Goal: Task Accomplishment & Management: Manage account settings

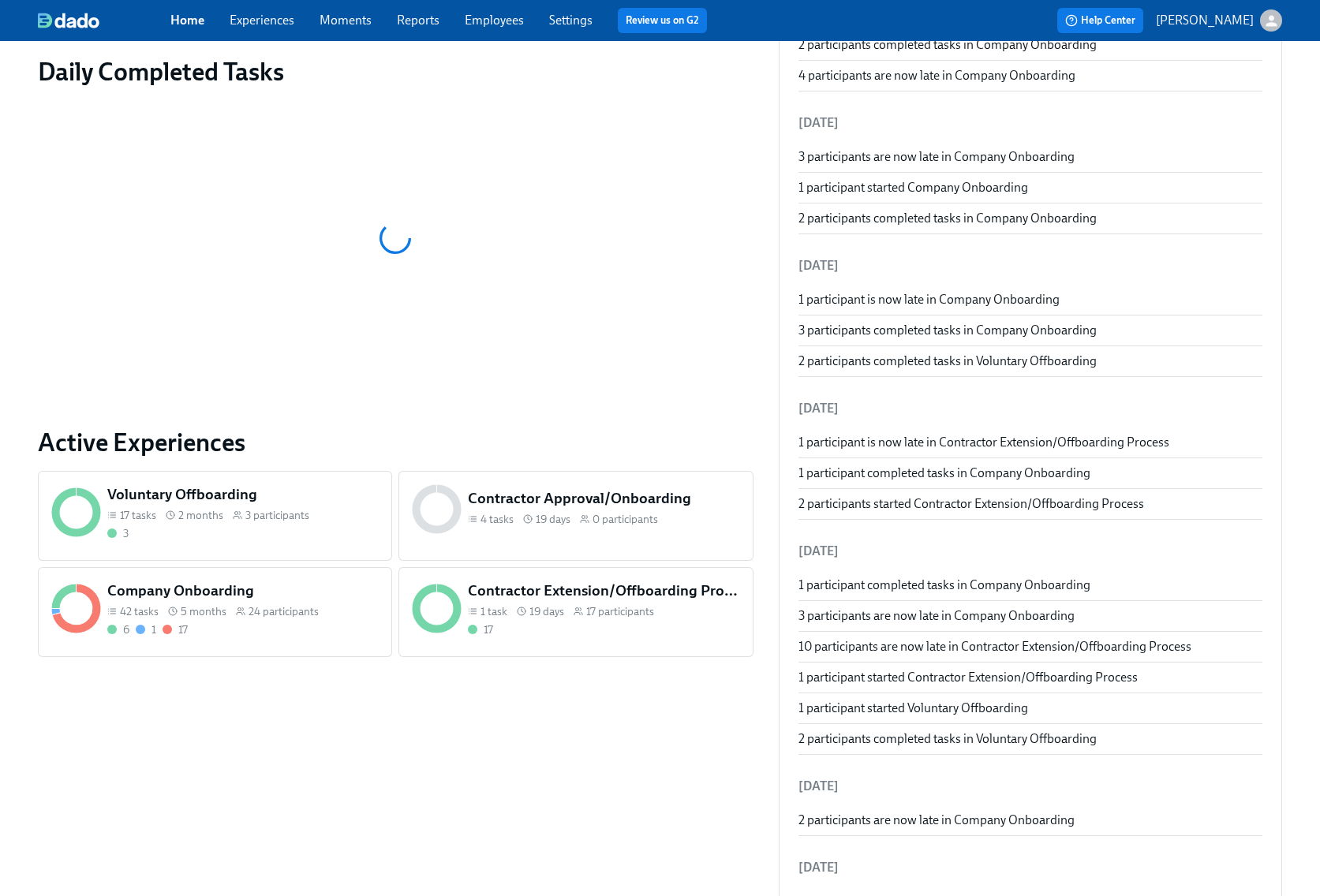
scroll to position [237, 0]
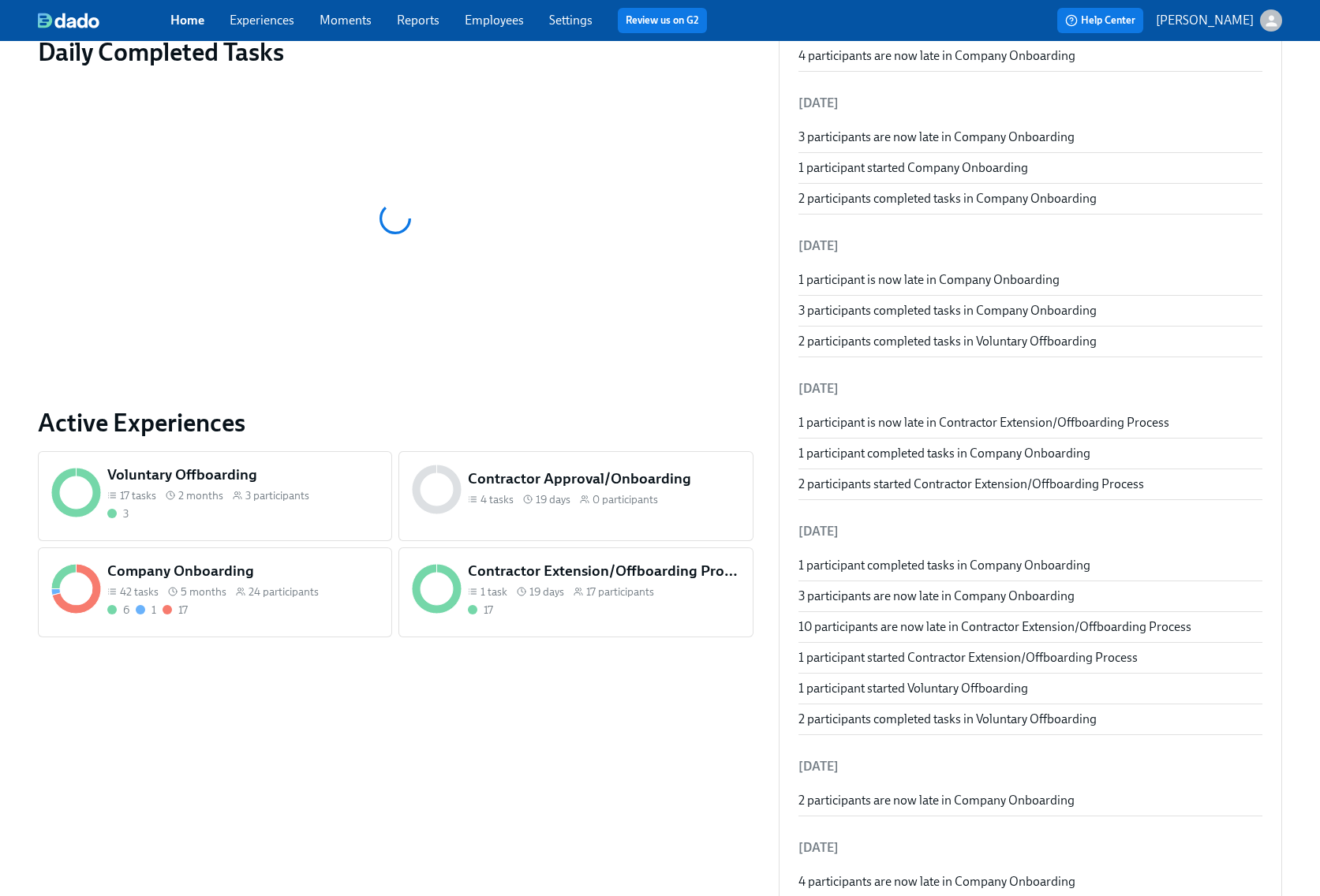
click at [311, 598] on span "24 participants" at bounding box center [283, 592] width 70 height 15
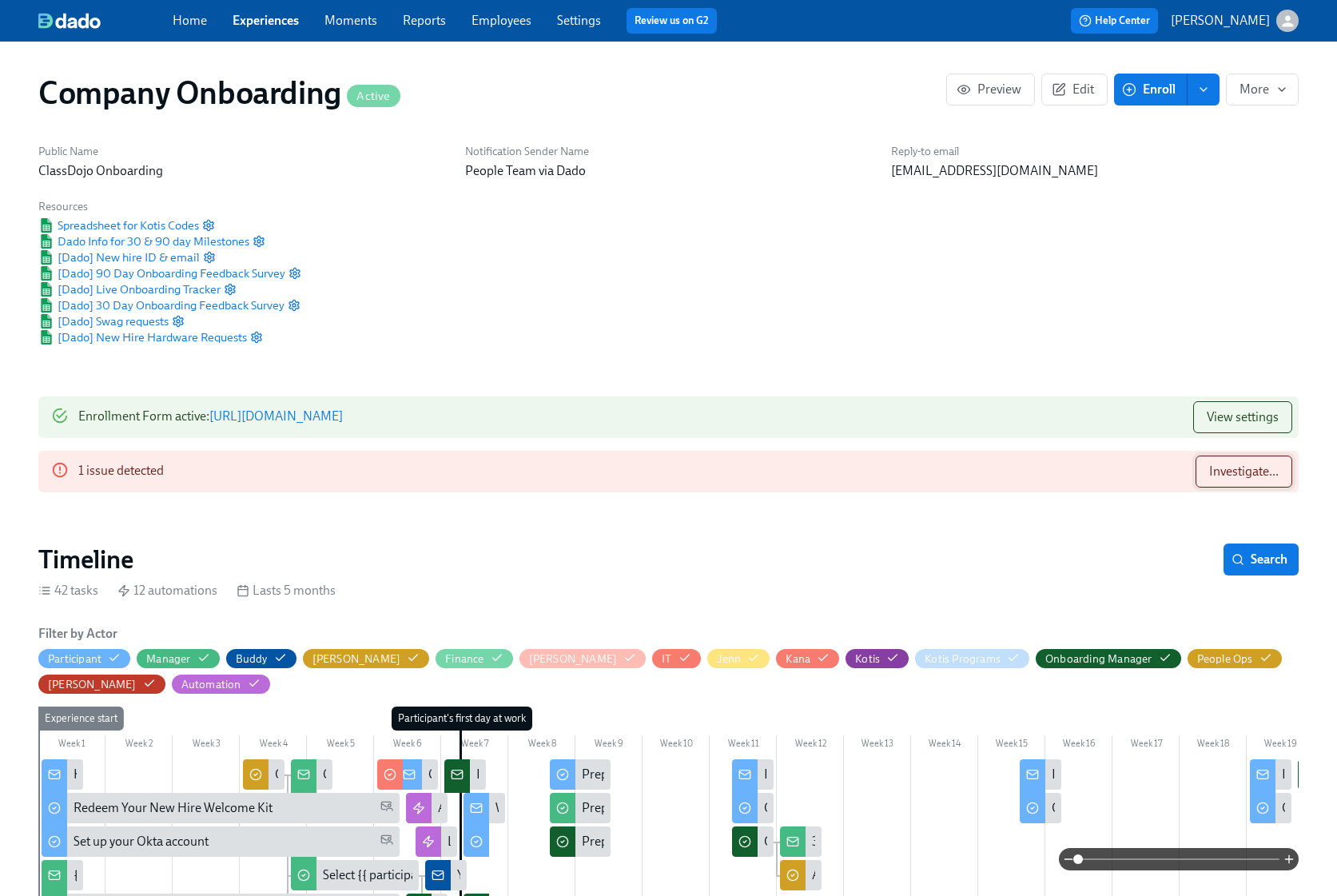
click at [1235, 465] on span "Investigate..." at bounding box center [1244, 471] width 70 height 16
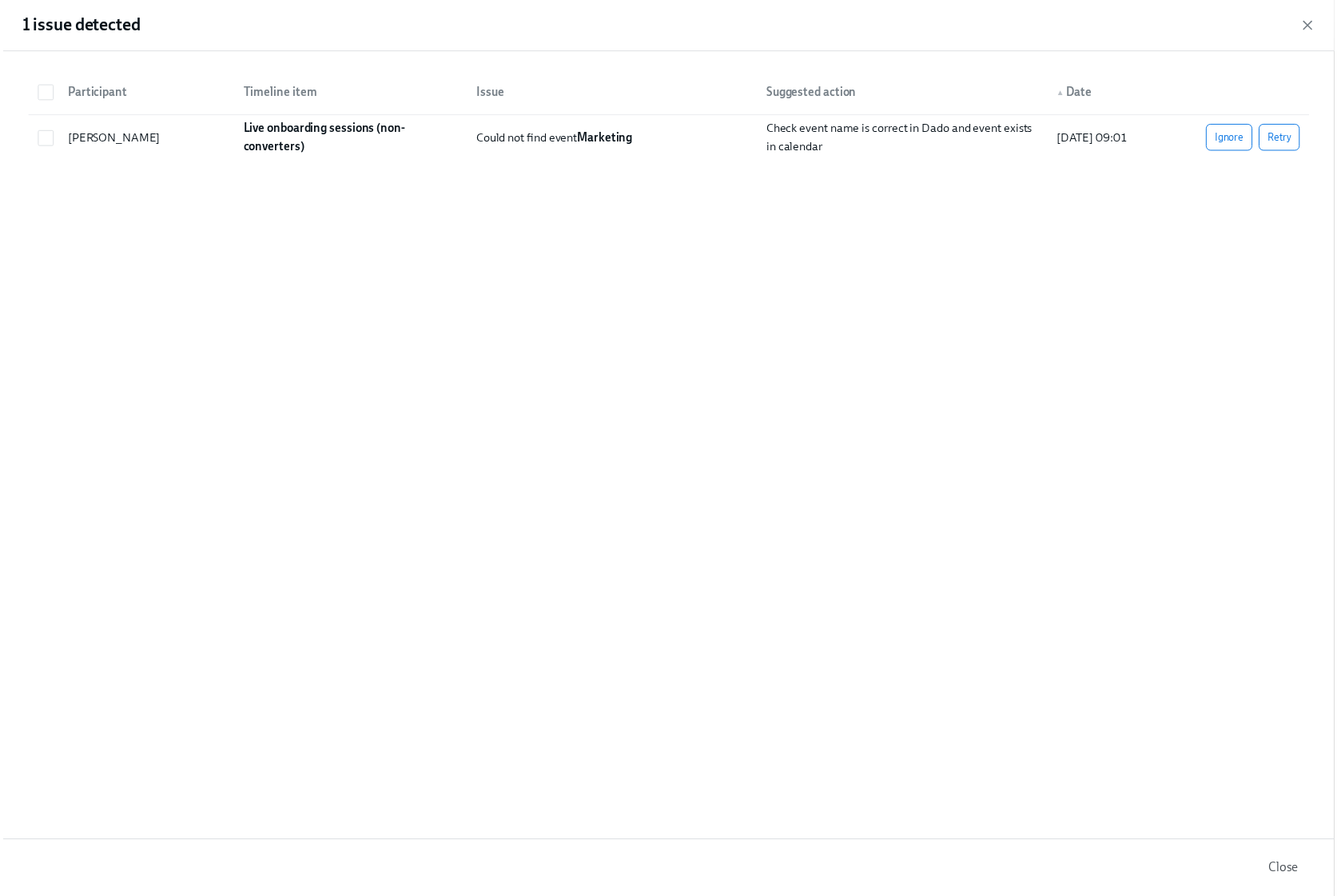
scroll to position [0, 25249]
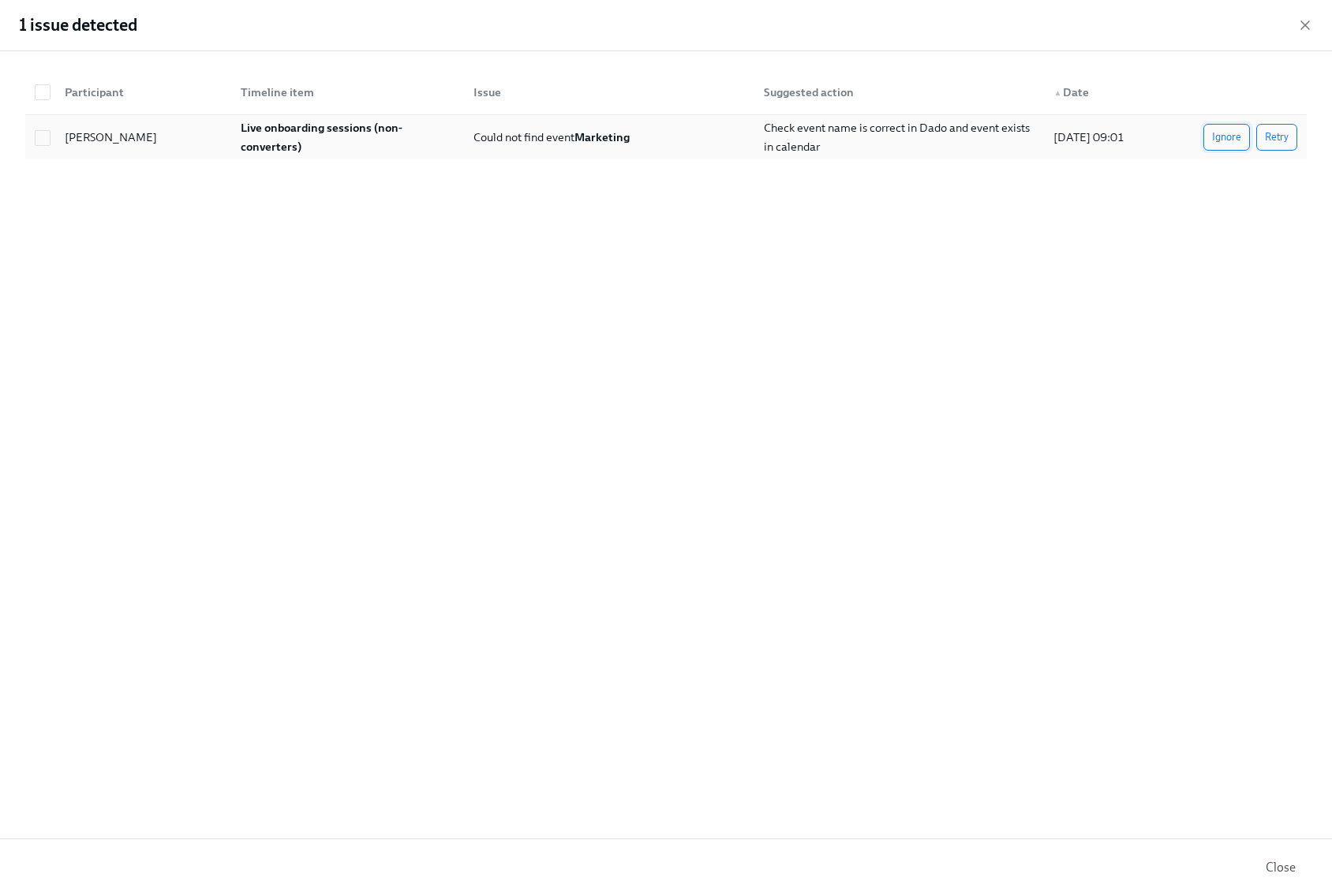
click at [1224, 135] on span "Ignore" at bounding box center [1227, 137] width 30 height 16
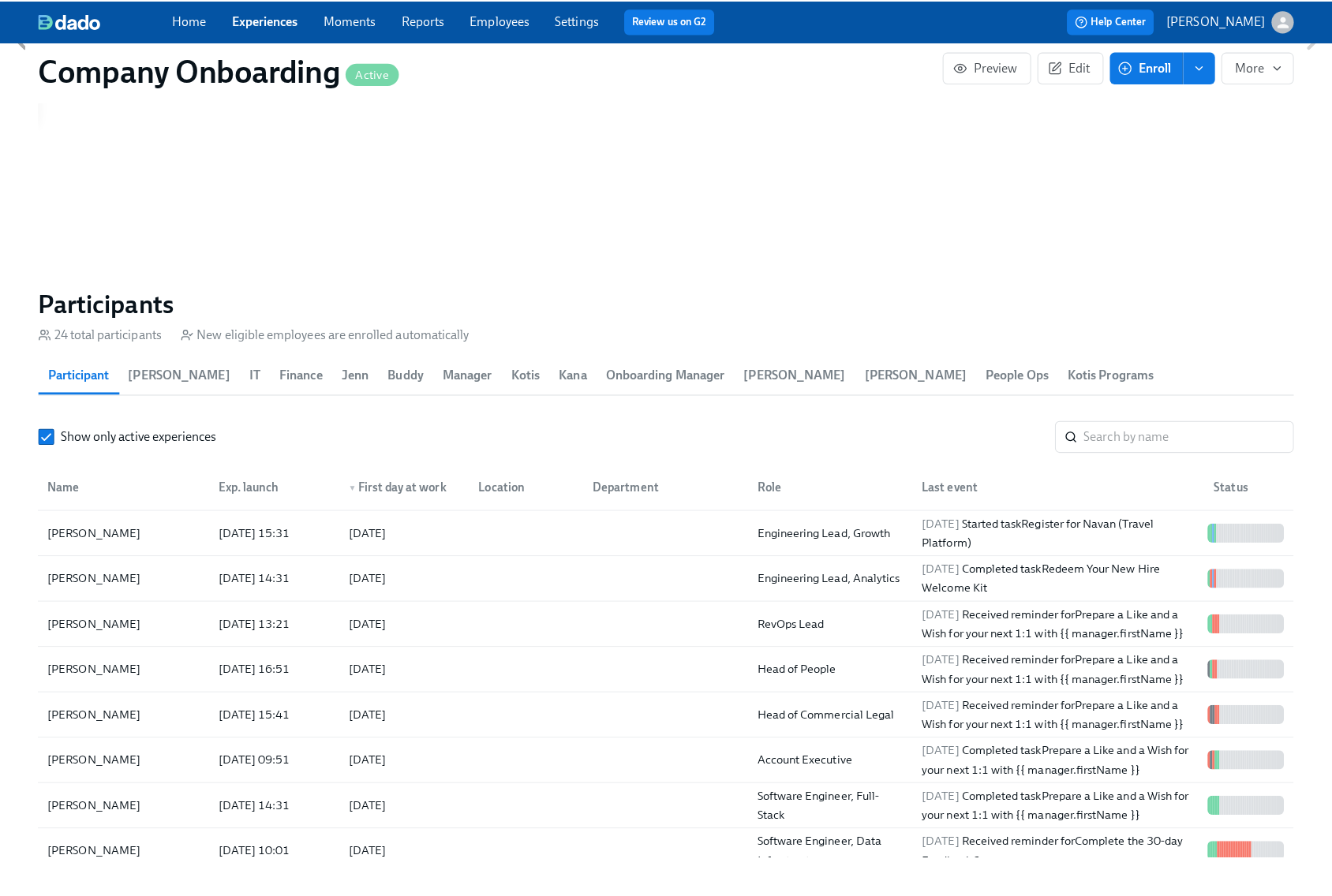
scroll to position [1753, 0]
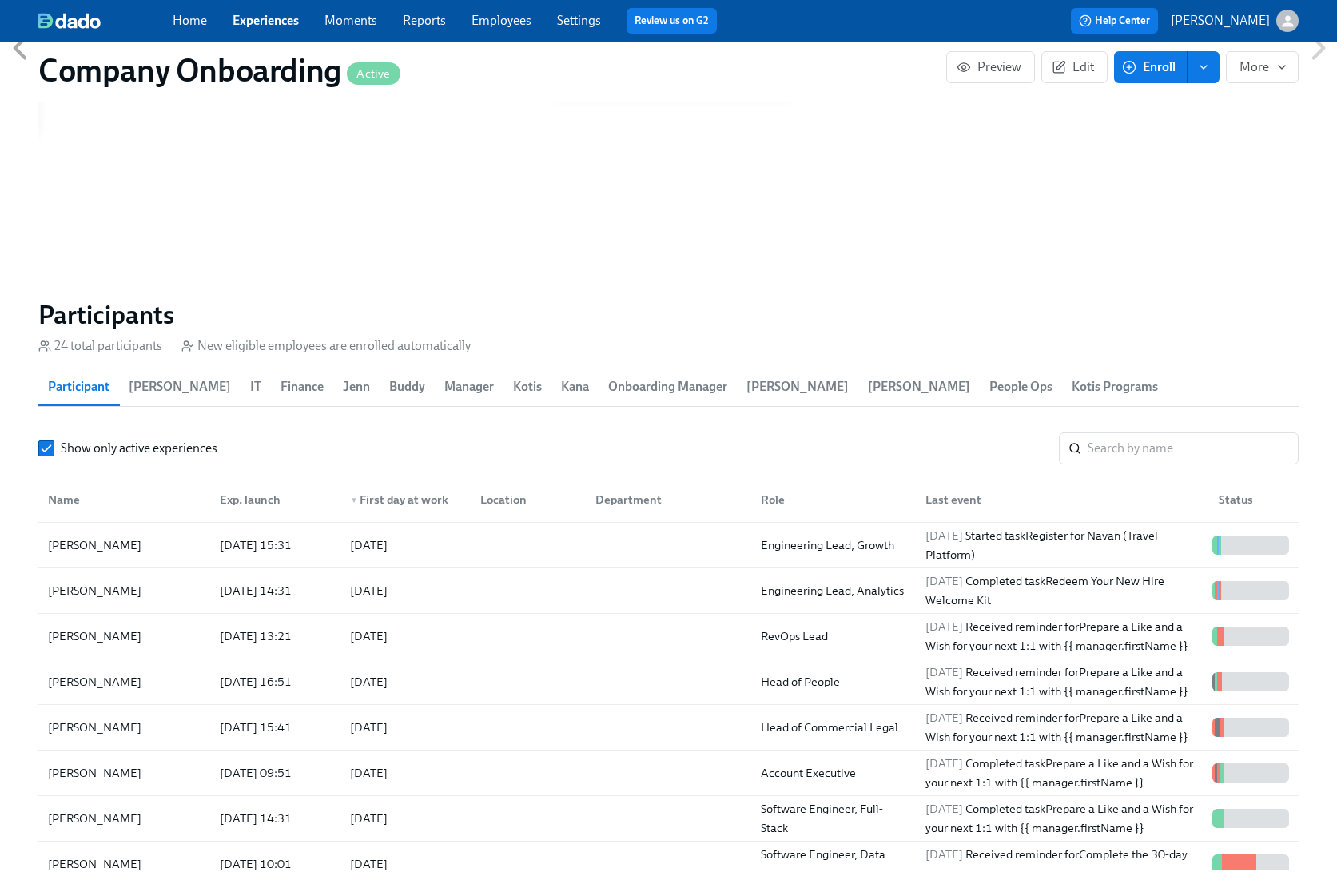
click at [1147, 69] on span "Enroll" at bounding box center [1151, 67] width 51 height 16
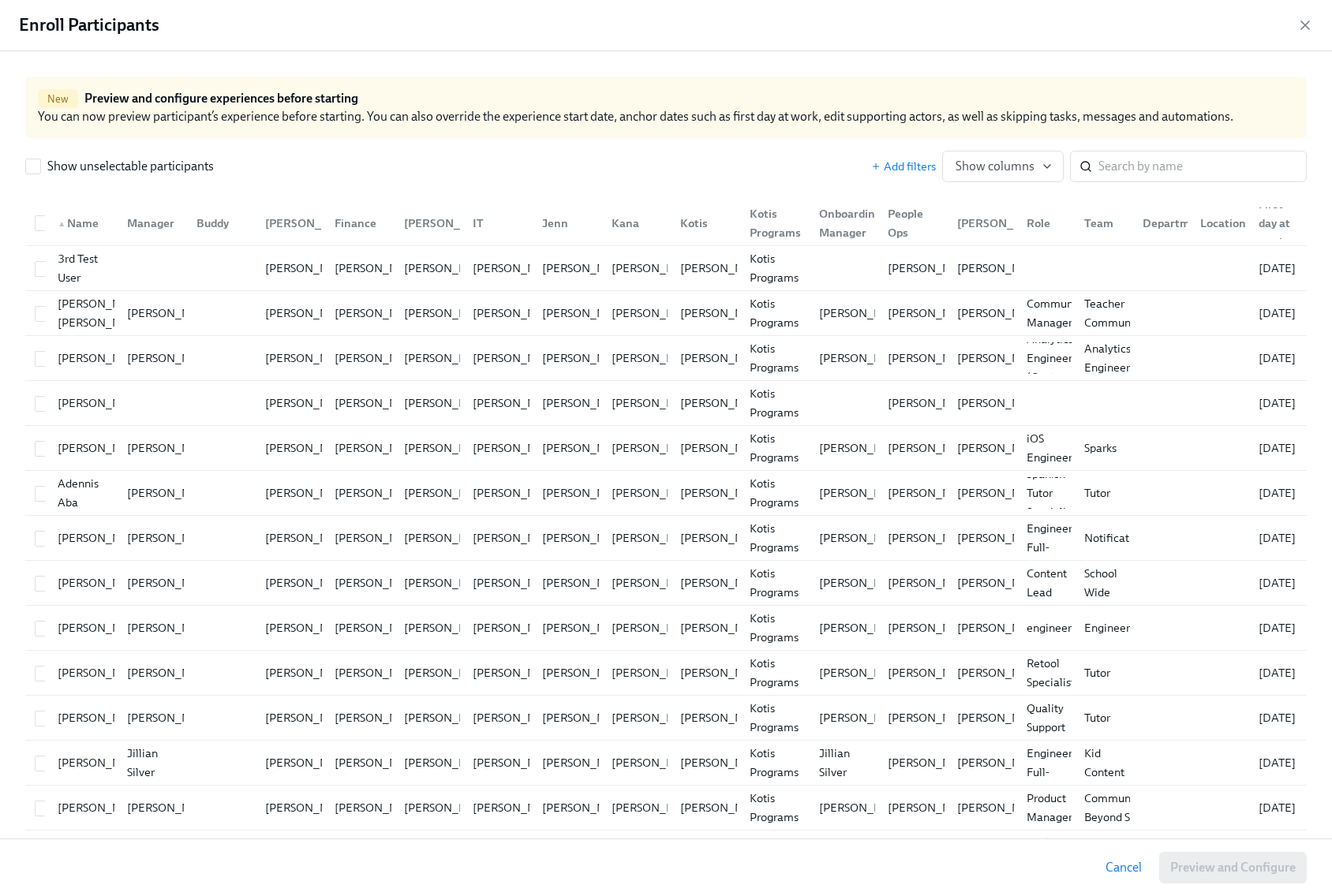
scroll to position [0, 35637]
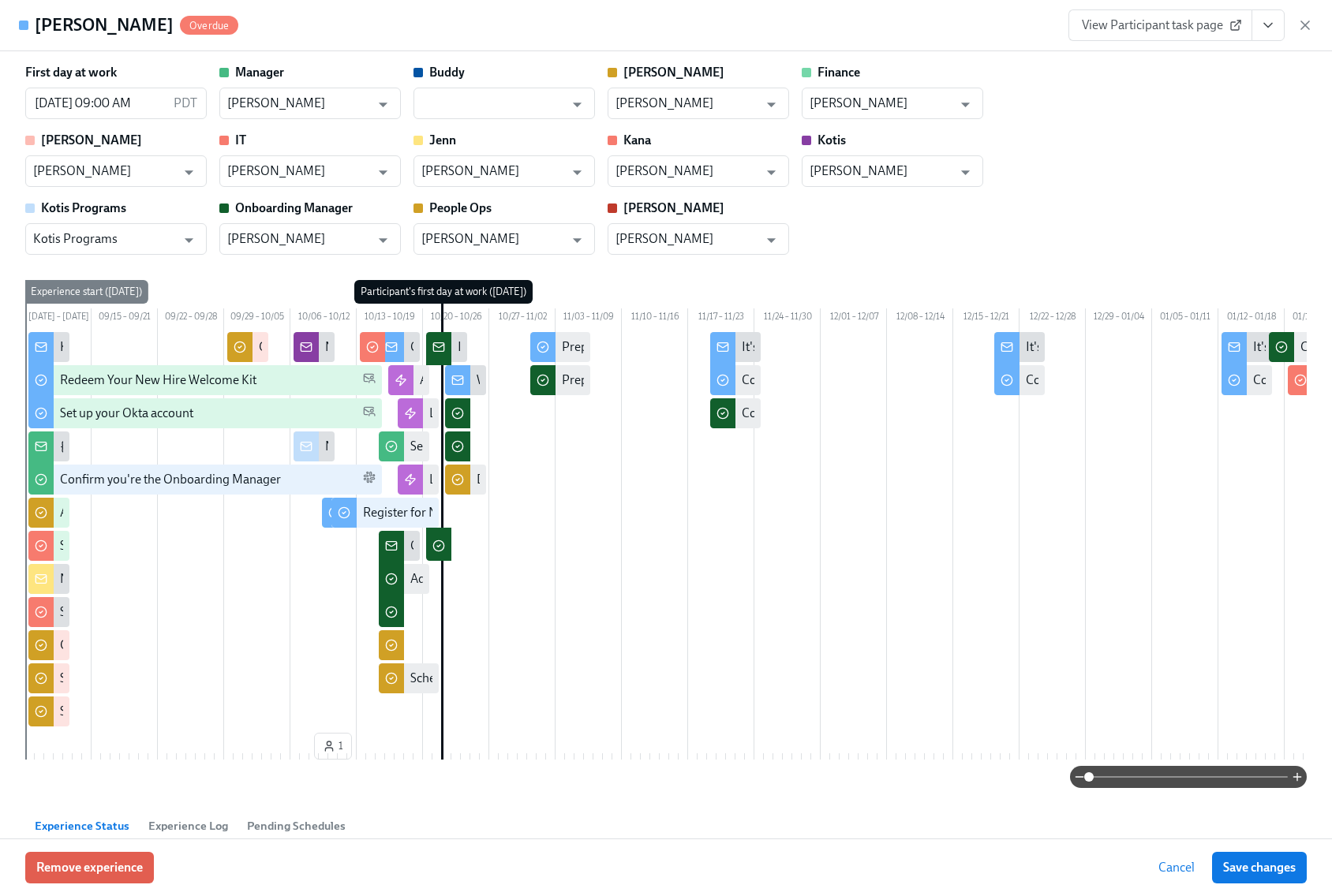
scroll to position [0, 34129]
click at [1302, 26] on icon "button" at bounding box center [1304, 25] width 16 height 16
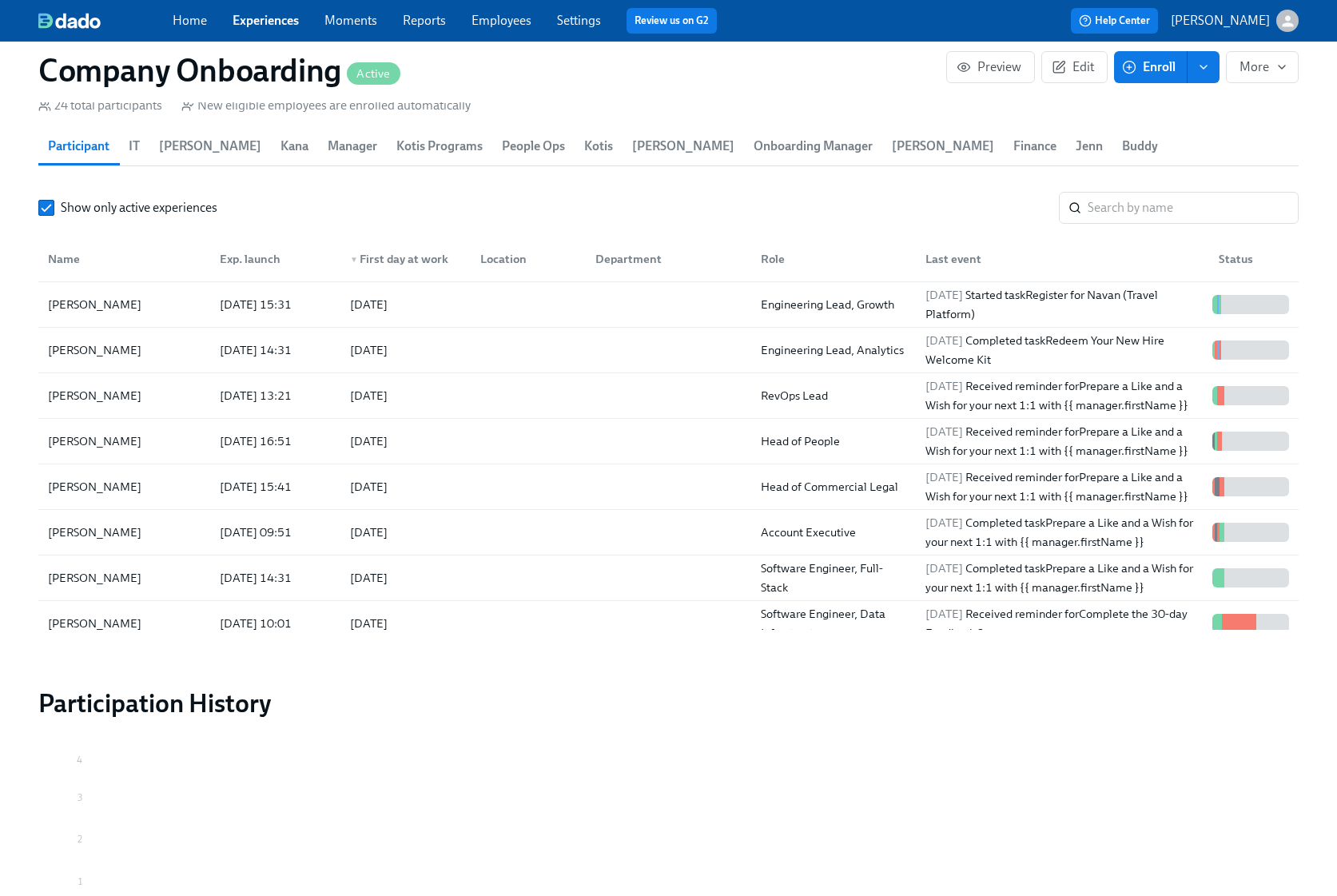
click at [1153, 71] on span "Enroll" at bounding box center [1151, 67] width 51 height 16
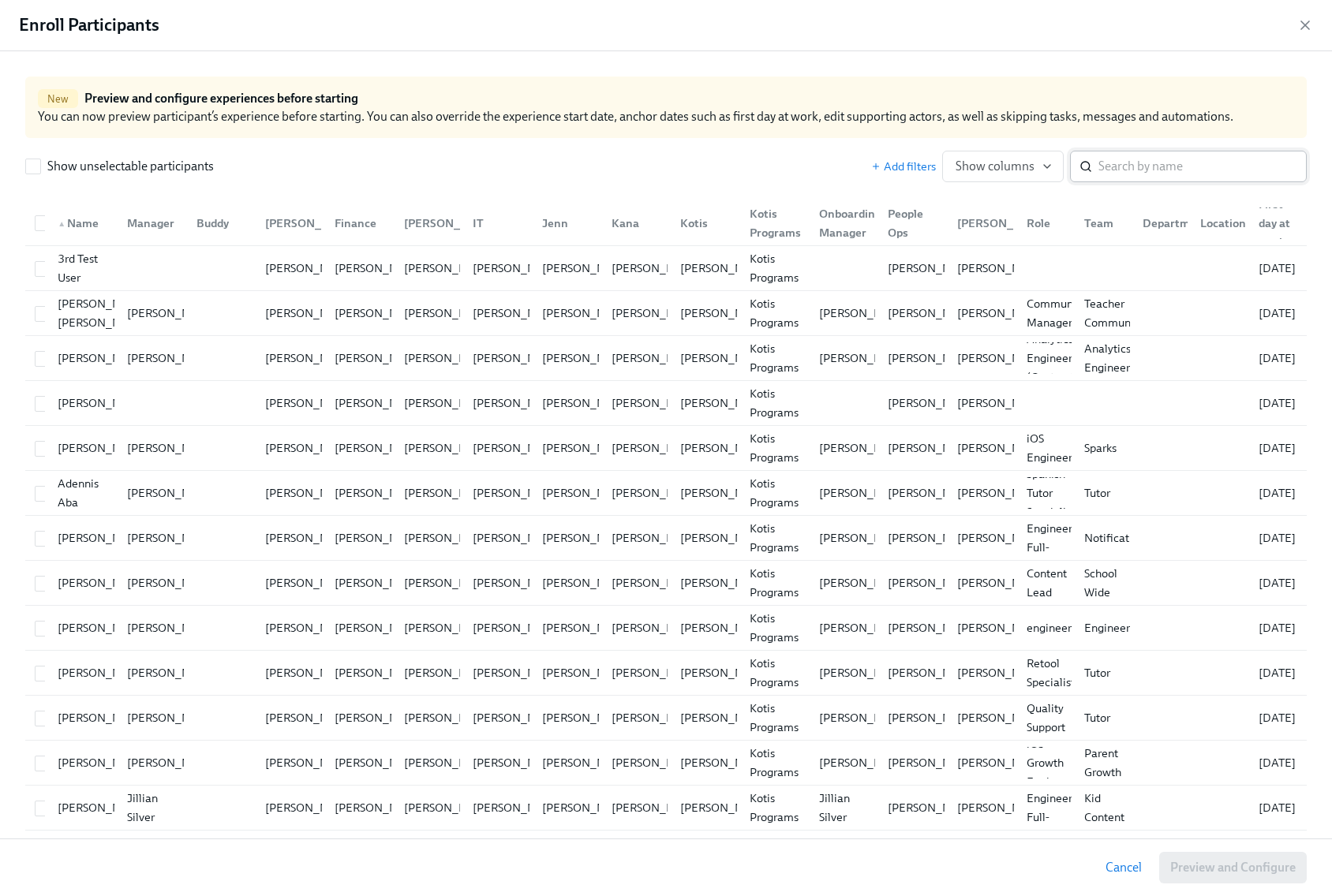
drag, startPoint x: 1116, startPoint y: 159, endPoint x: 1117, endPoint y: 168, distance: 9.1
click at [1116, 159] on input "search" at bounding box center [1202, 166] width 209 height 31
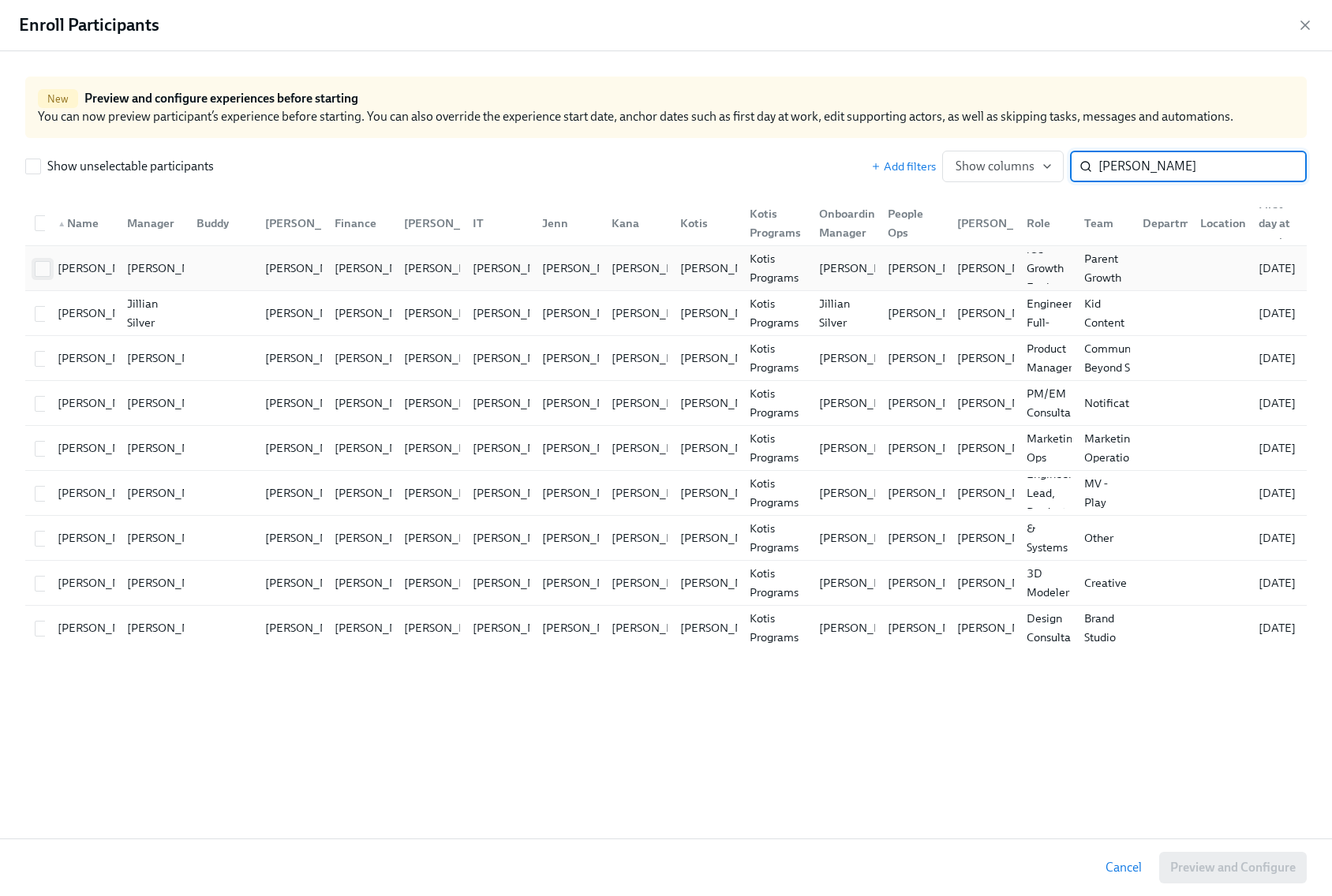
type input "alex"
click at [43, 271] on input "checkbox" at bounding box center [42, 269] width 14 height 14
checkbox input "true"
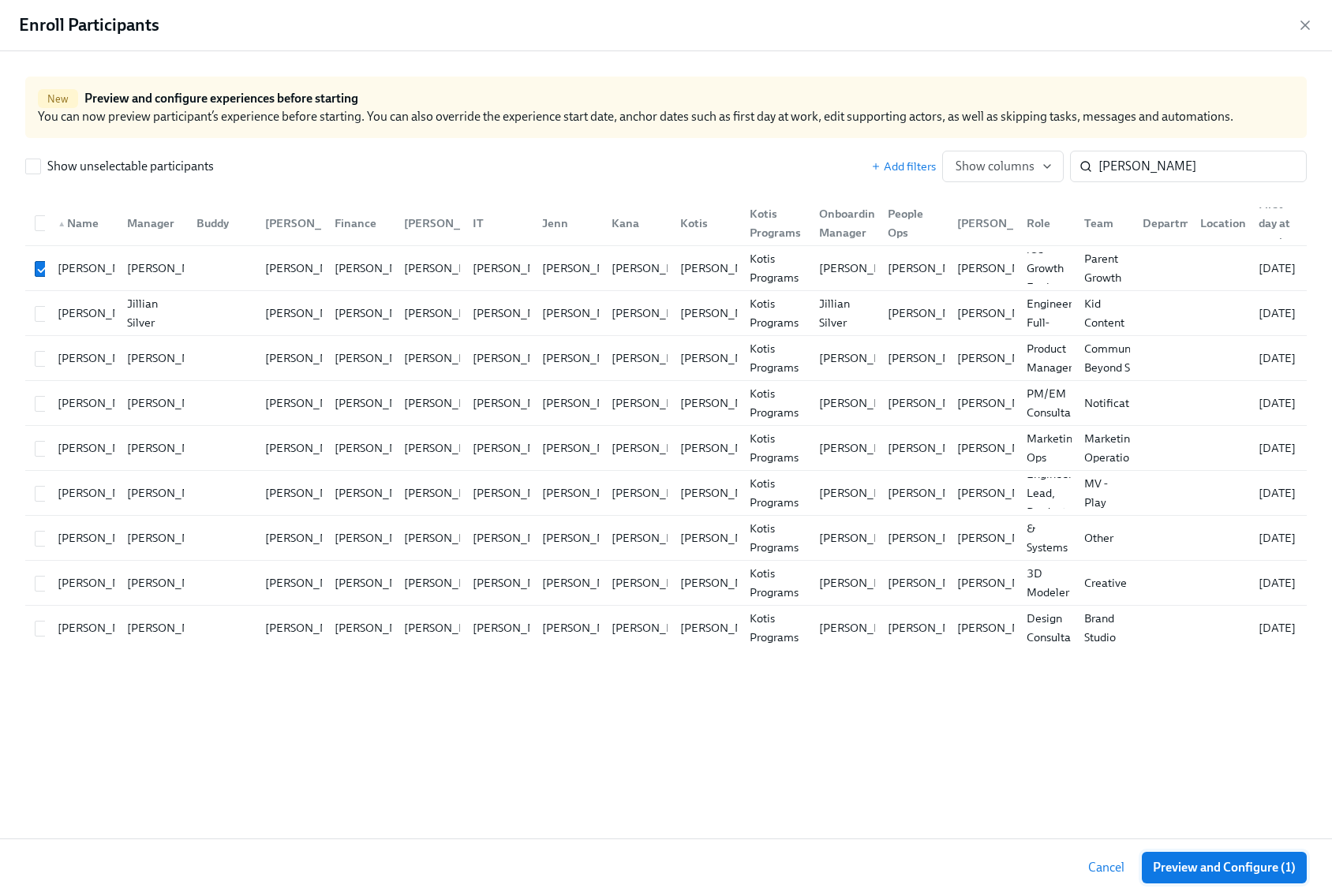
click at [1177, 863] on span "Preview and Configure (1)" at bounding box center [1224, 867] width 143 height 16
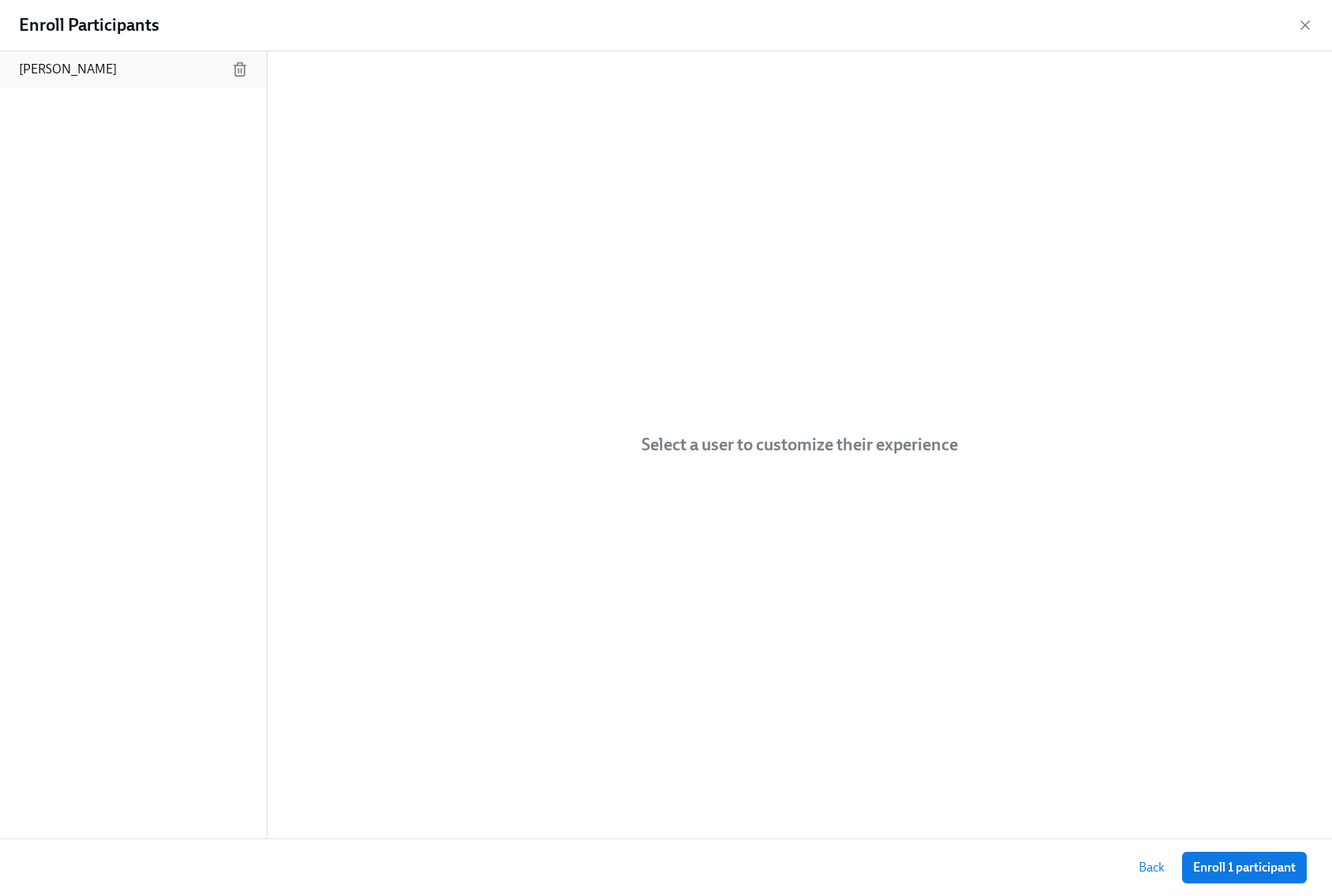
drag, startPoint x: 63, startPoint y: 71, endPoint x: 86, endPoint y: 70, distance: 23.0
click at [63, 71] on p "Alex Barinov" at bounding box center [67, 69] width 98 height 17
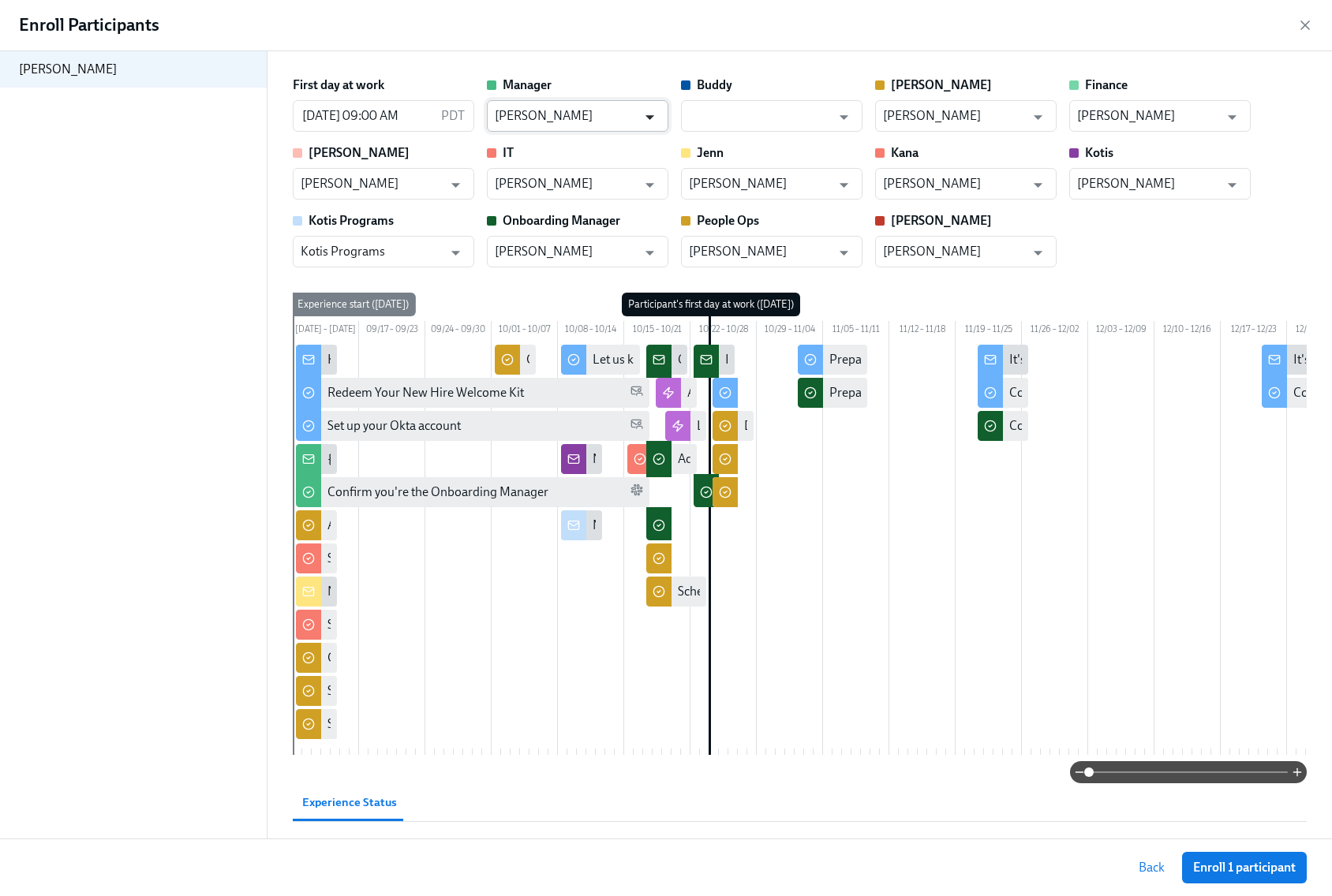
click at [641, 112] on icon "Open" at bounding box center [650, 117] width 21 height 21
click at [622, 159] on li "Coby Utter" at bounding box center [577, 154] width 181 height 27
type input "Coby Utter"
click at [569, 250] on input "Muhammad Doukmak" at bounding box center [566, 251] width 143 height 31
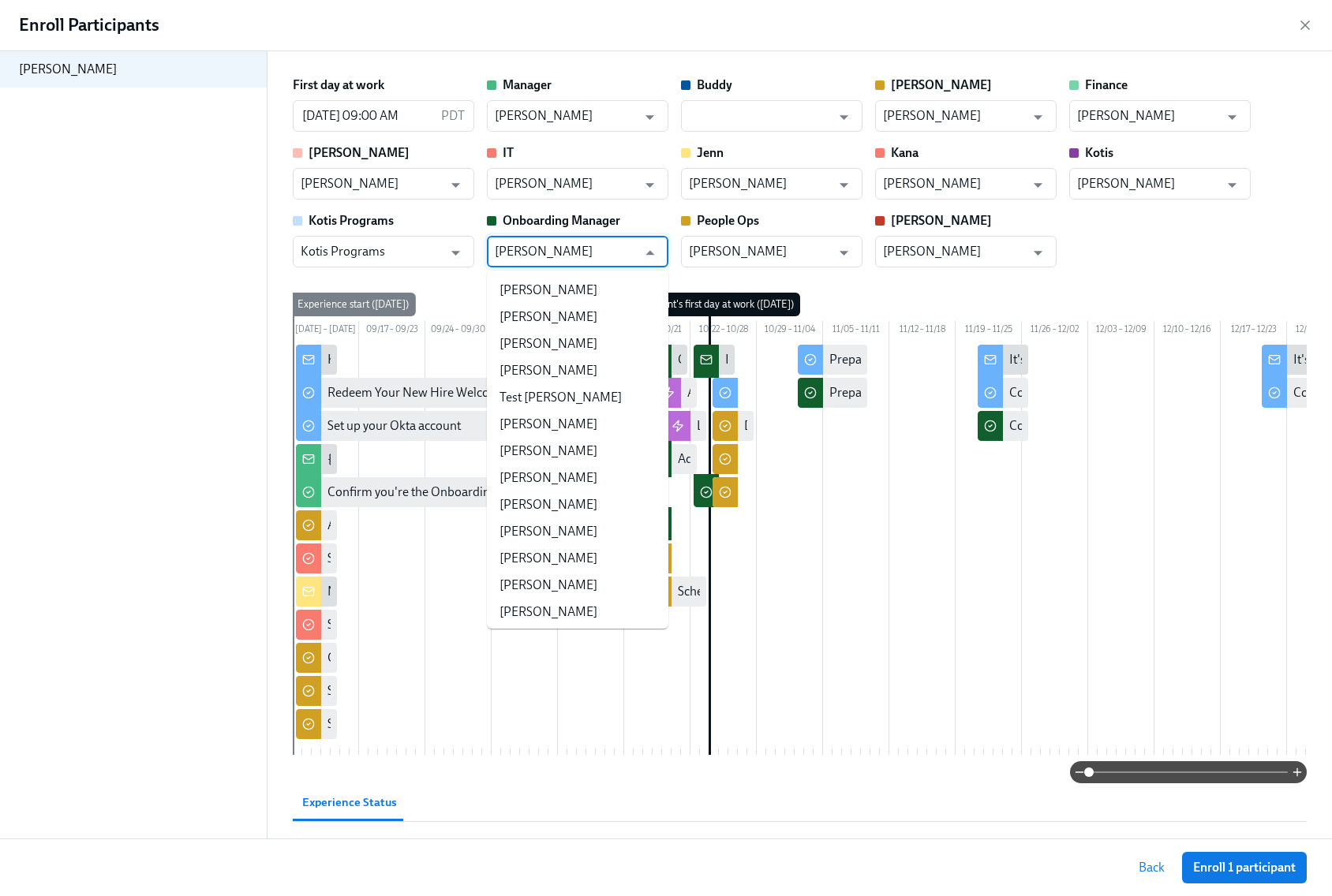
scroll to position [5202, 0]
type input "x"
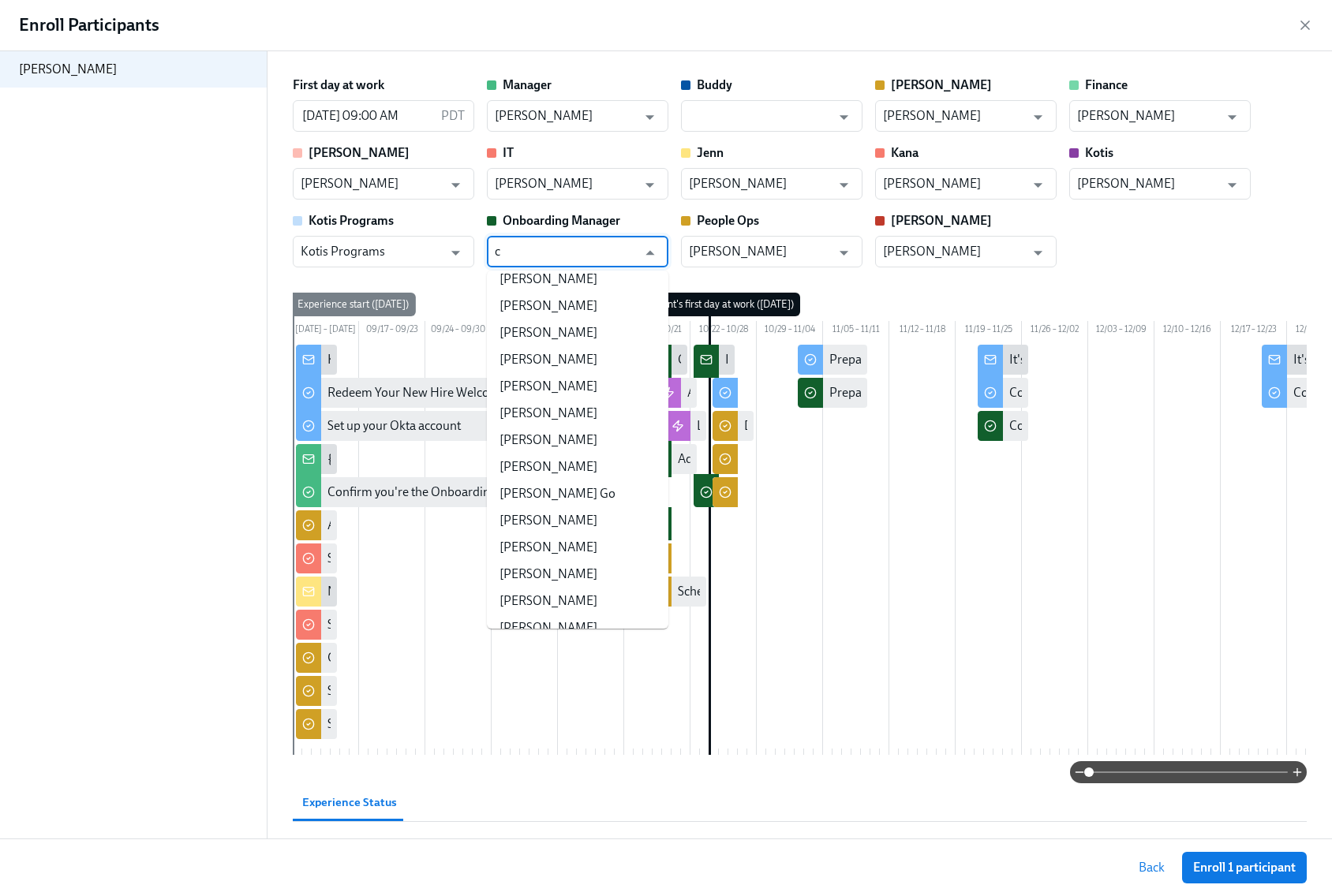
scroll to position [0, 0]
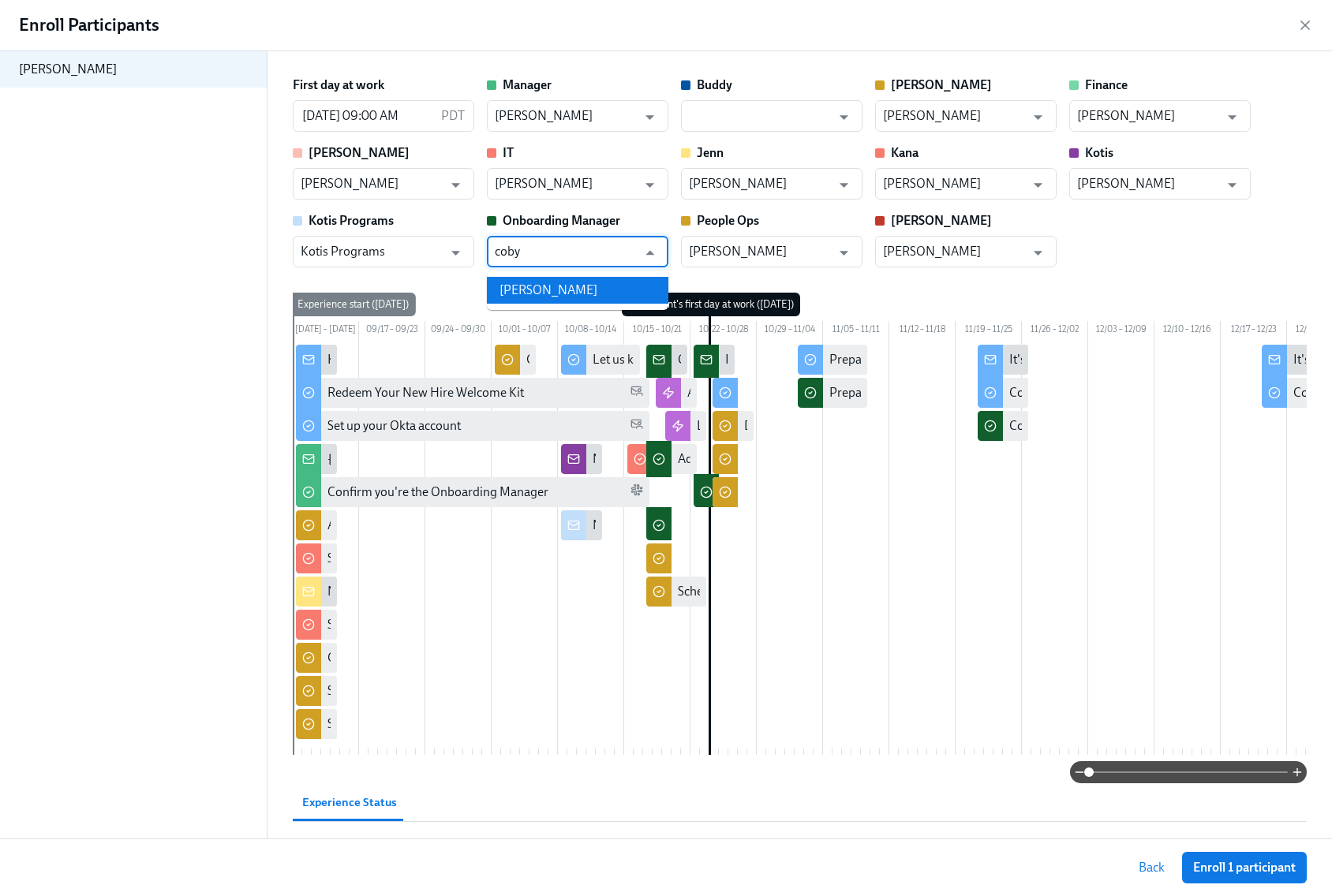
click at [567, 291] on li "Coby Utter" at bounding box center [577, 290] width 181 height 27
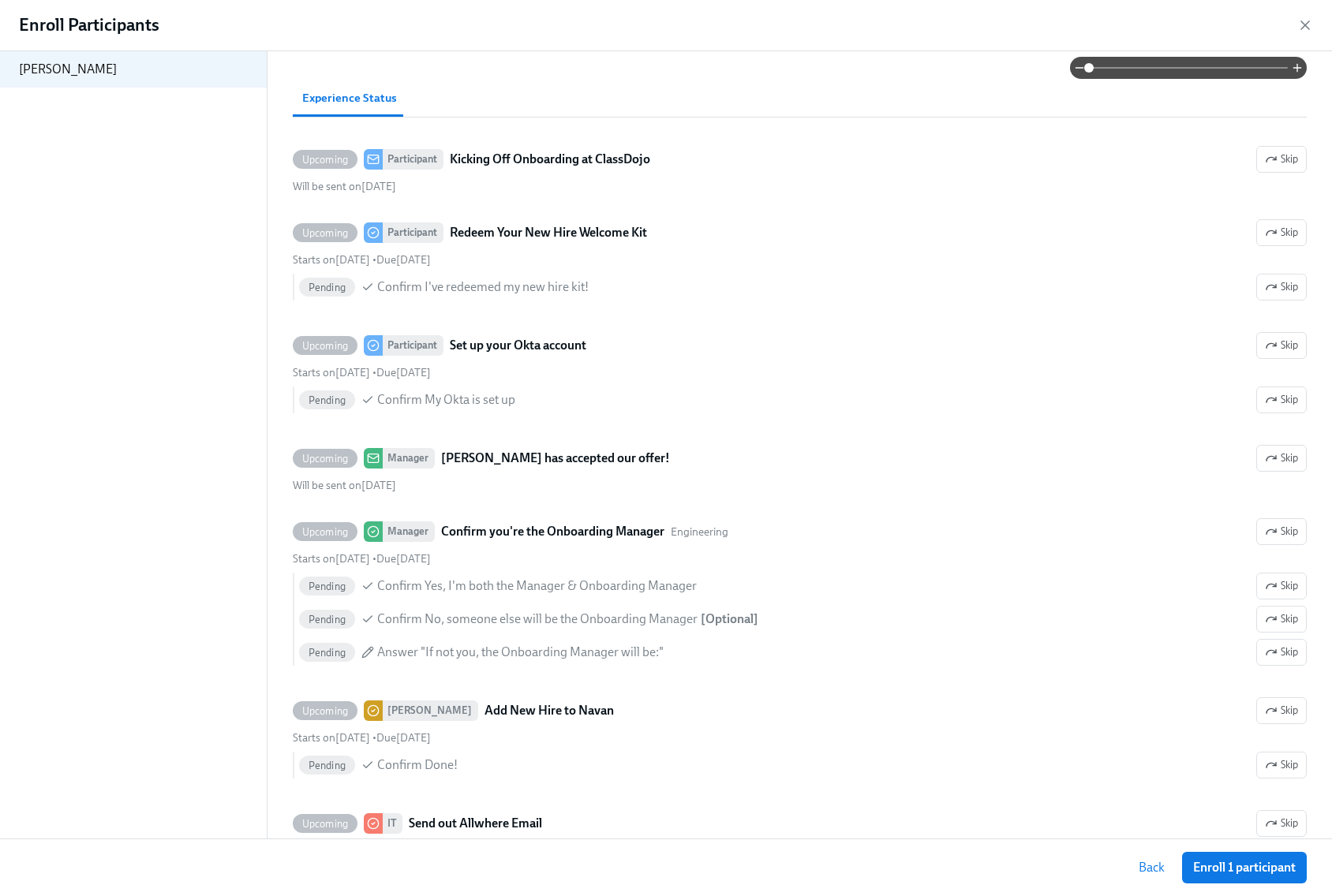
scroll to position [733, 0]
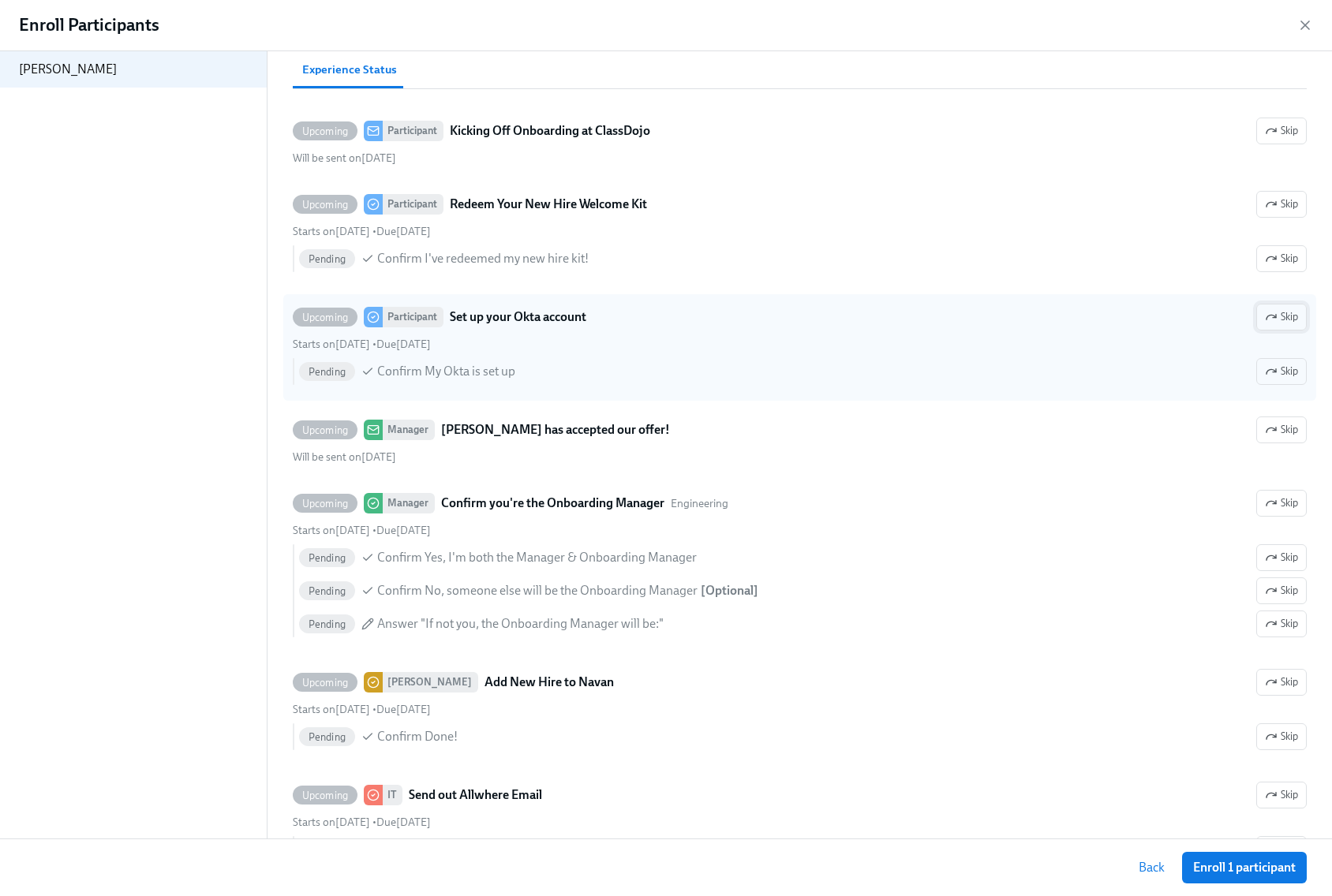
type input "Coby Utter"
click at [1284, 325] on span "Skip" at bounding box center [1281, 317] width 33 height 16
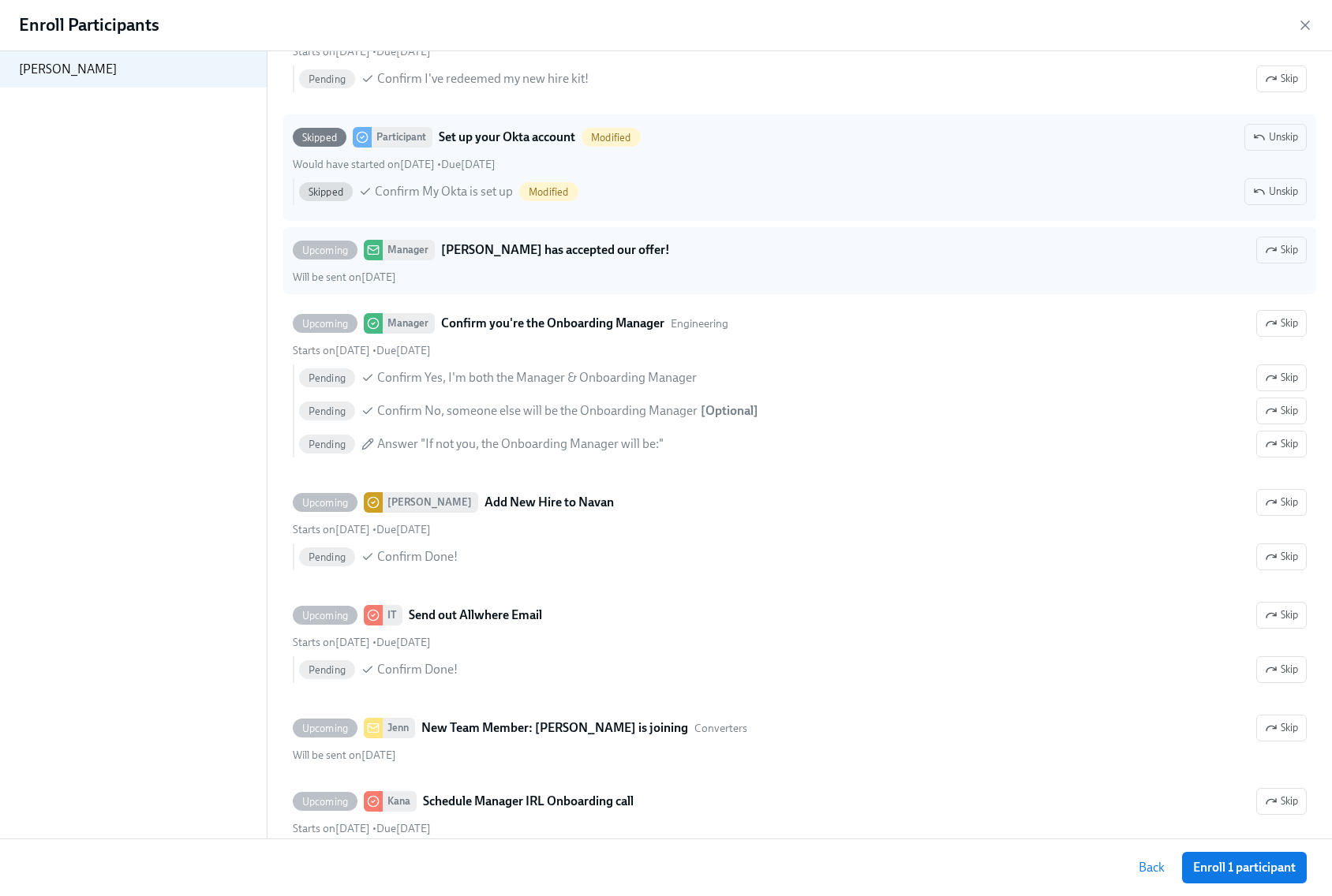
scroll to position [943, 0]
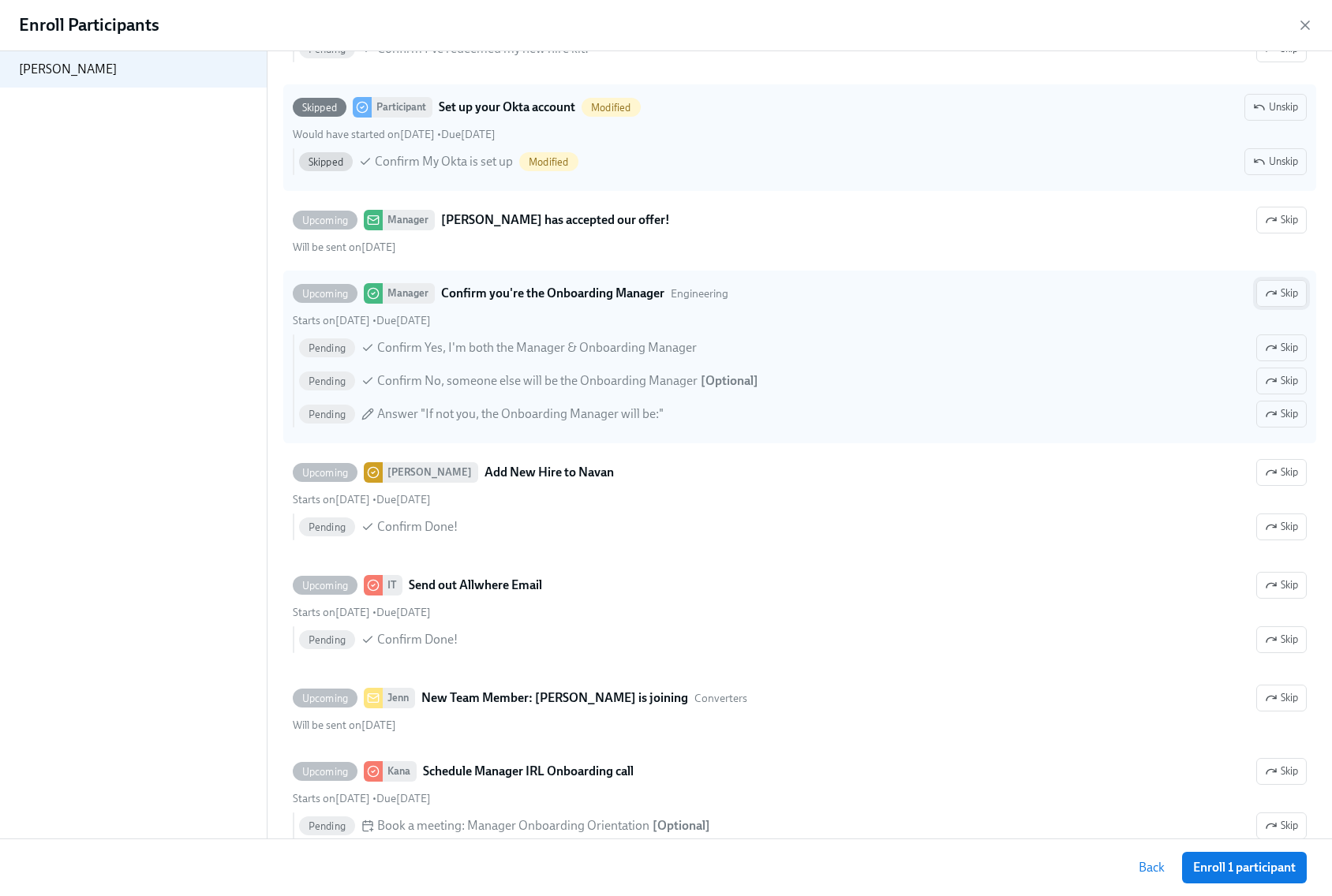
click at [1265, 301] on span "Skip" at bounding box center [1281, 293] width 33 height 16
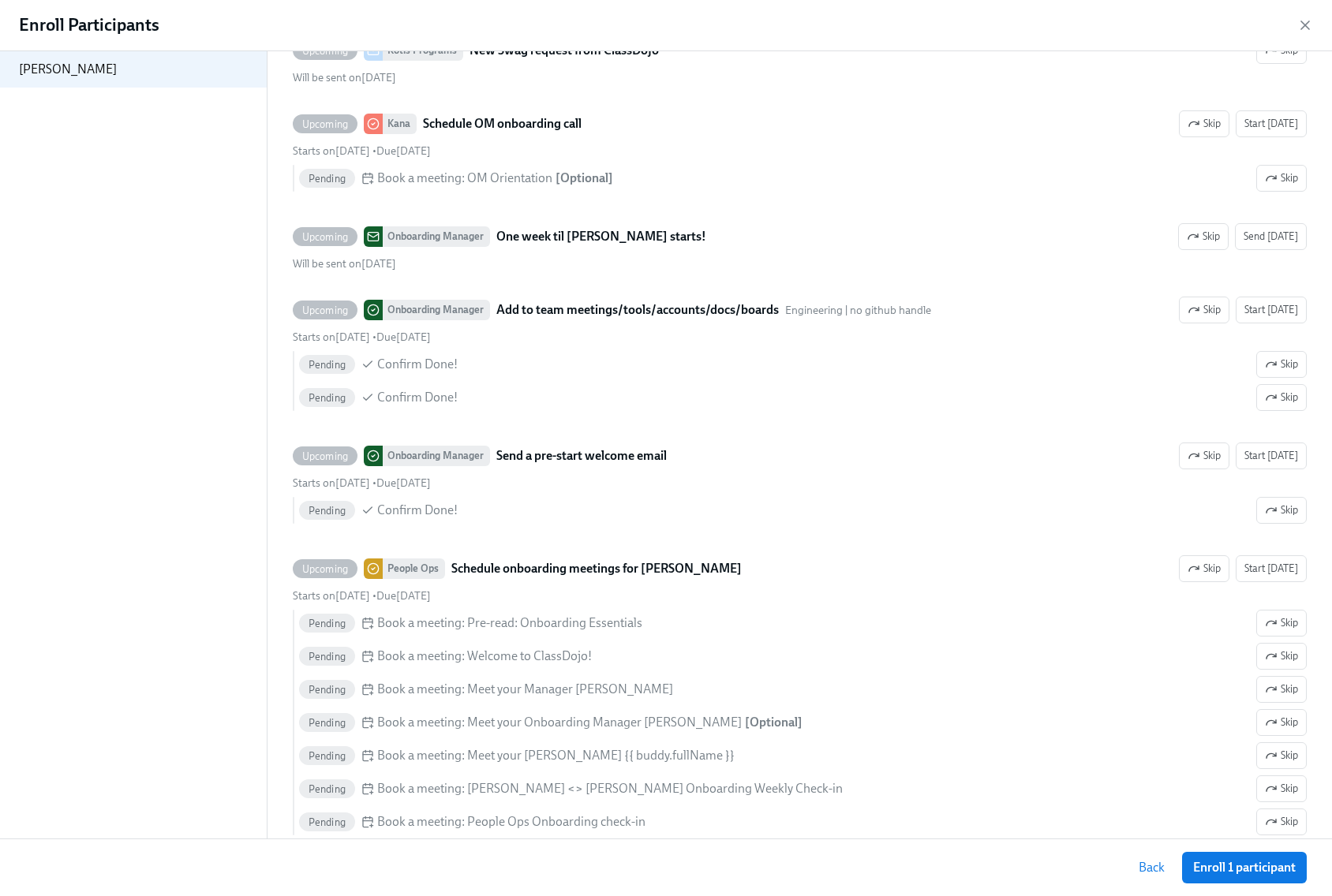
scroll to position [2781, 0]
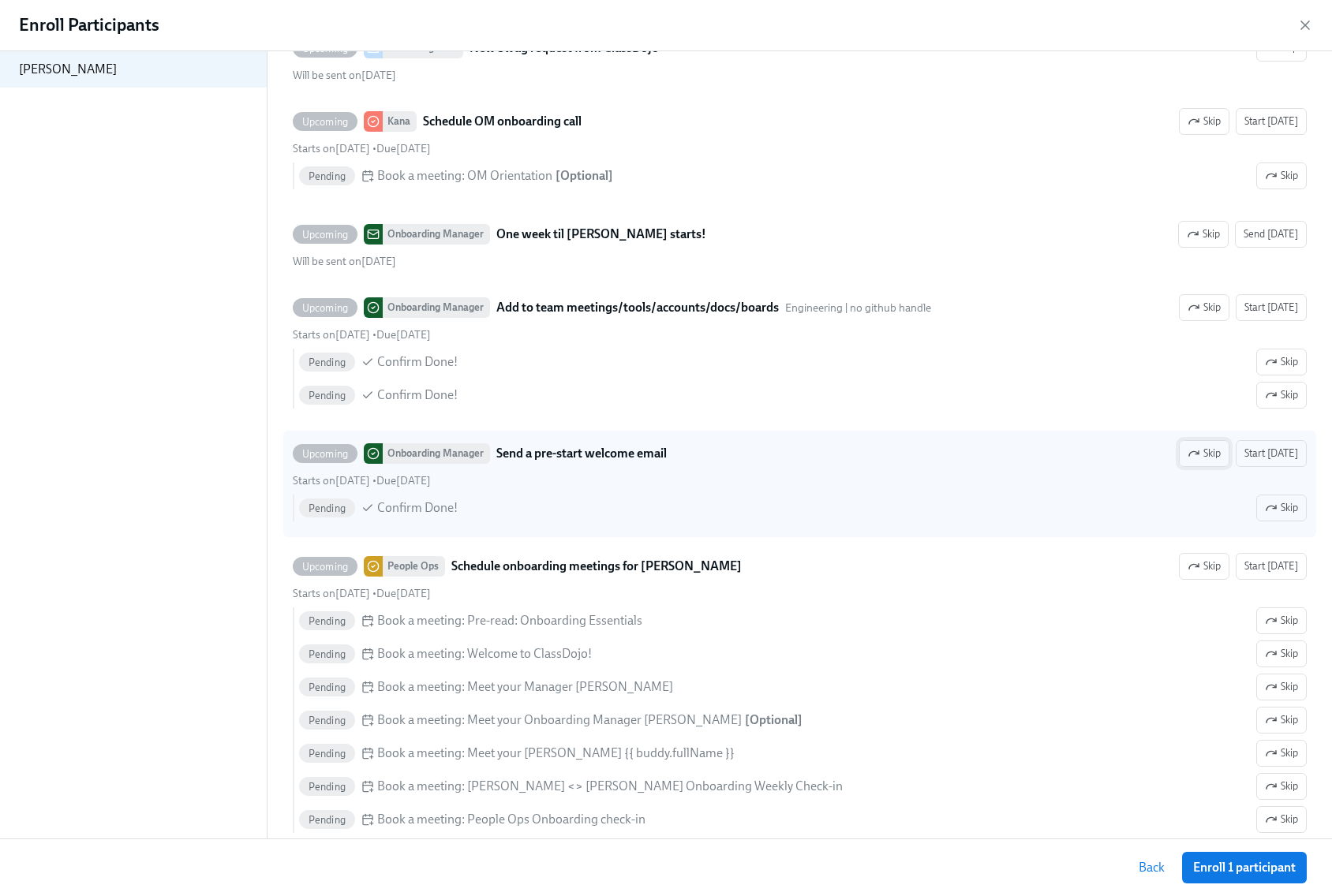
click at [1197, 462] on span "Skip" at bounding box center [1204, 453] width 33 height 16
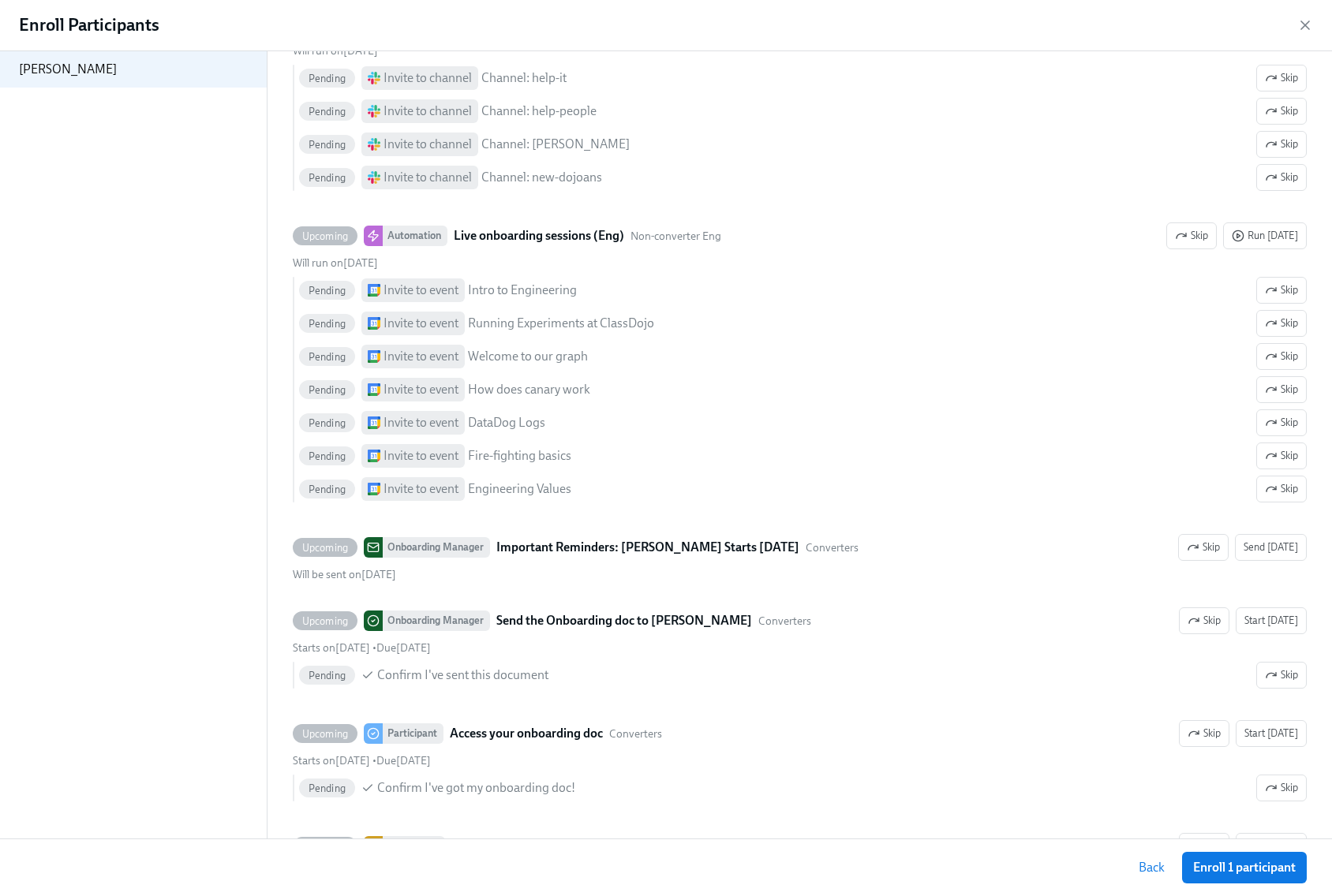
scroll to position [3884, 0]
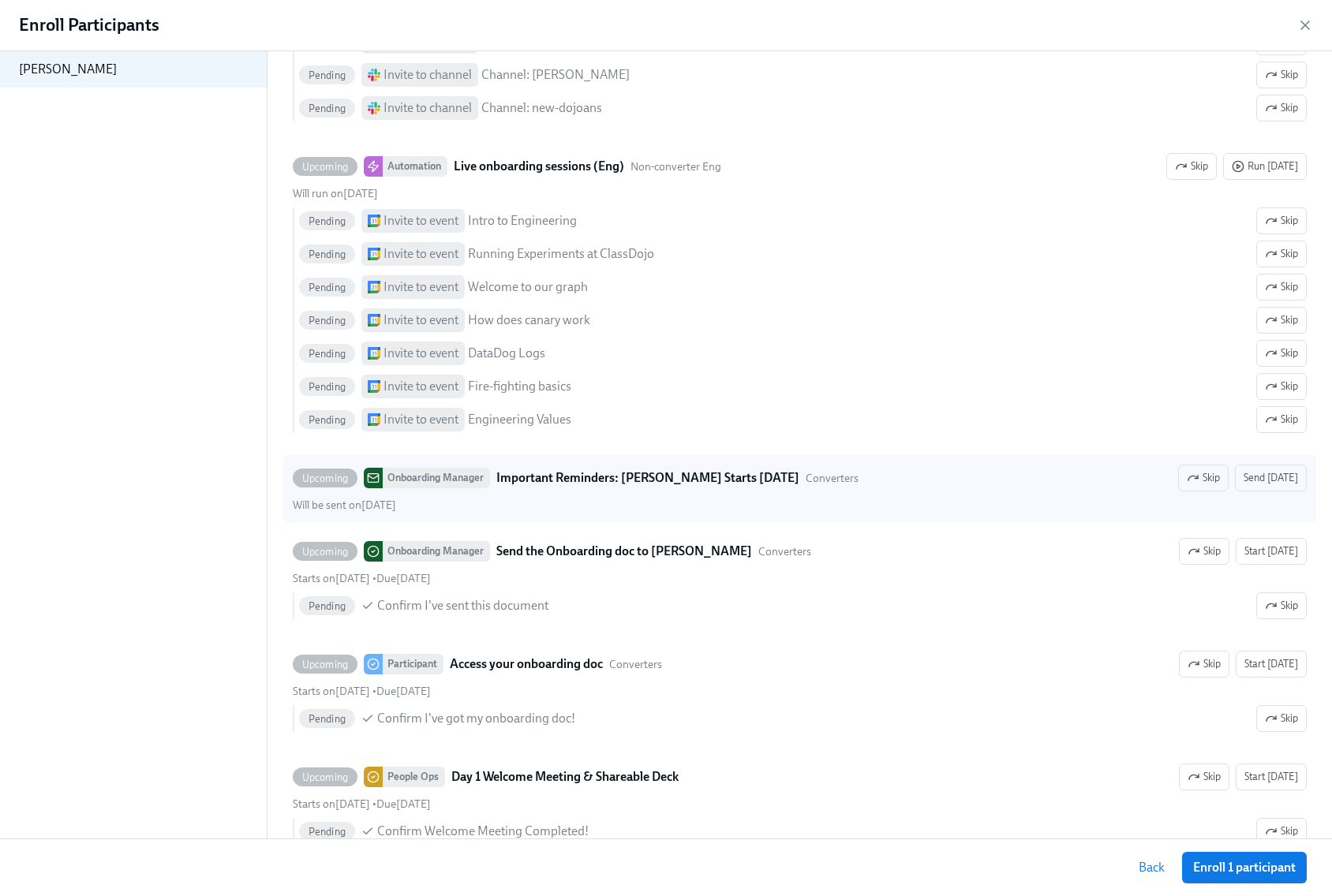
click at [1192, 480] on icon "button" at bounding box center [1193, 478] width 10 height 5
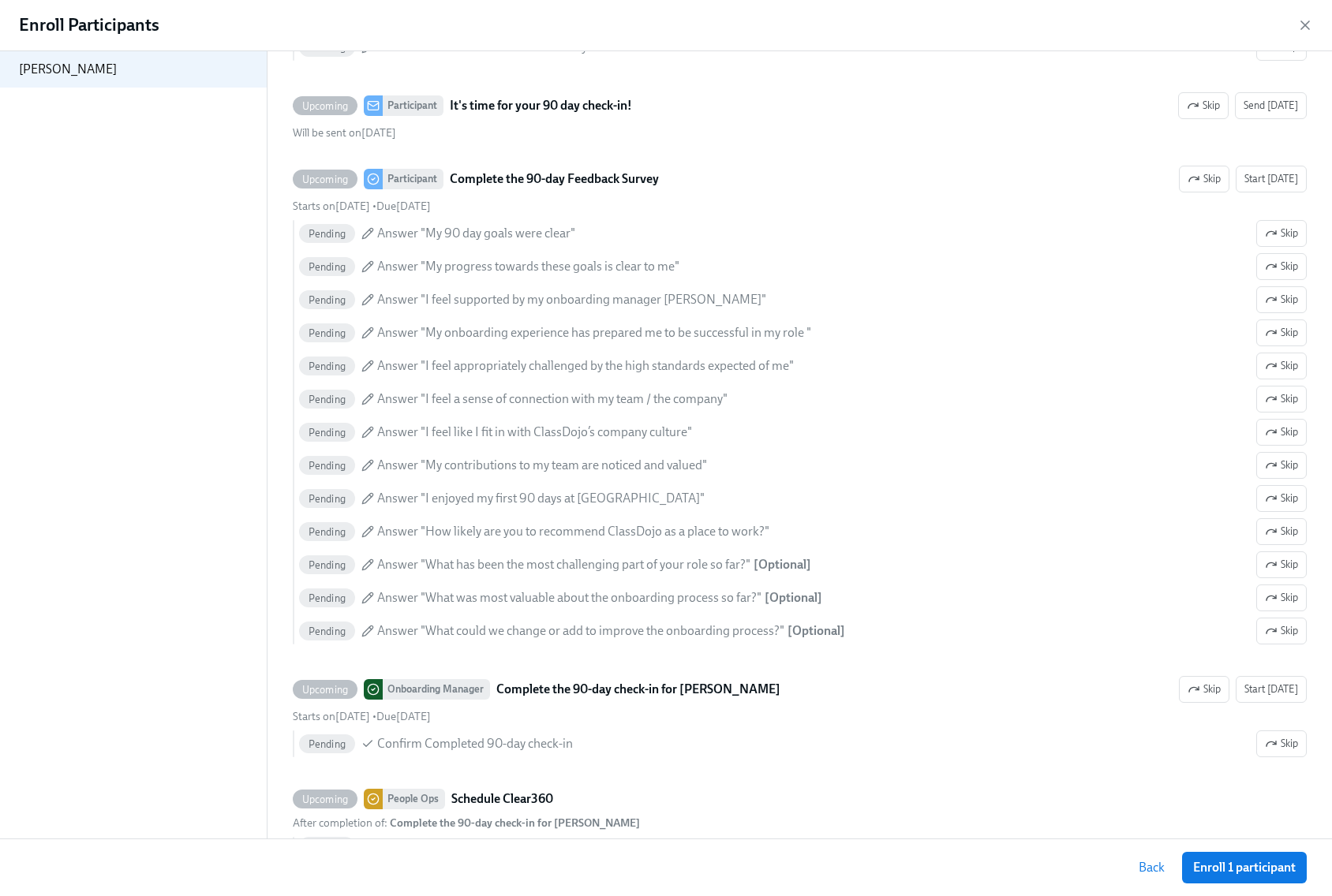
scroll to position [6362, 0]
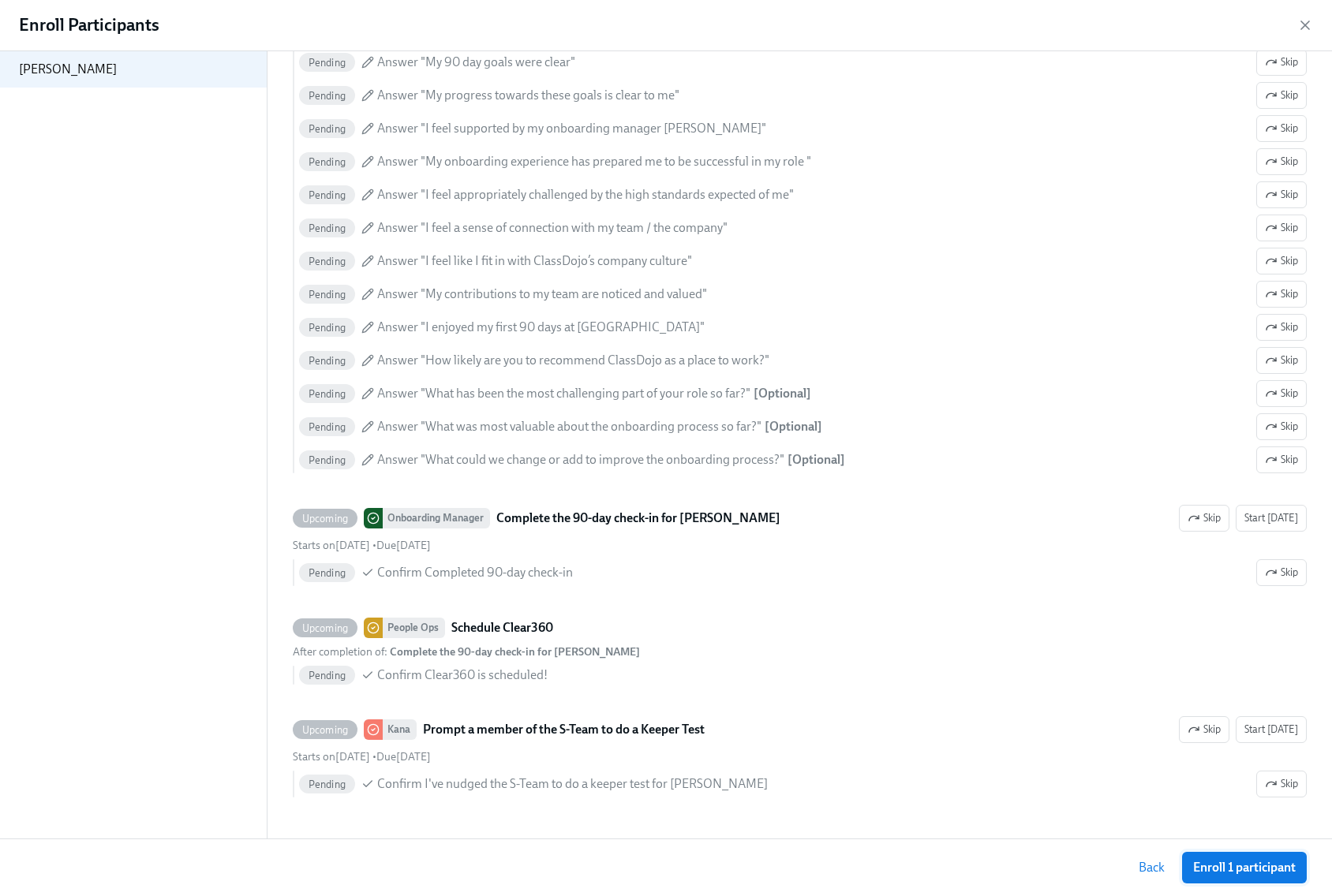
click at [1221, 874] on span "Enroll 1 participant" at bounding box center [1243, 867] width 103 height 16
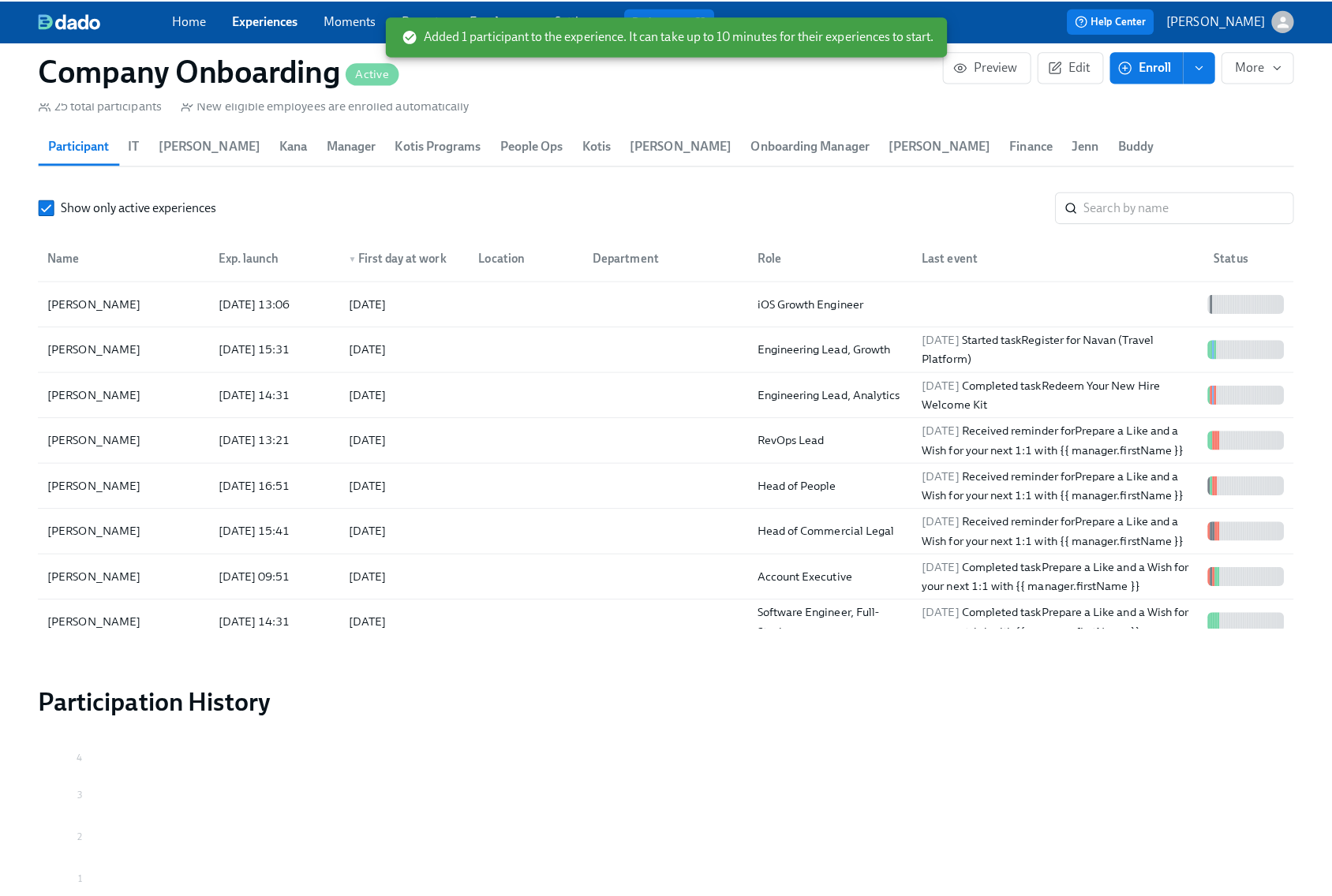
scroll to position [0, 35637]
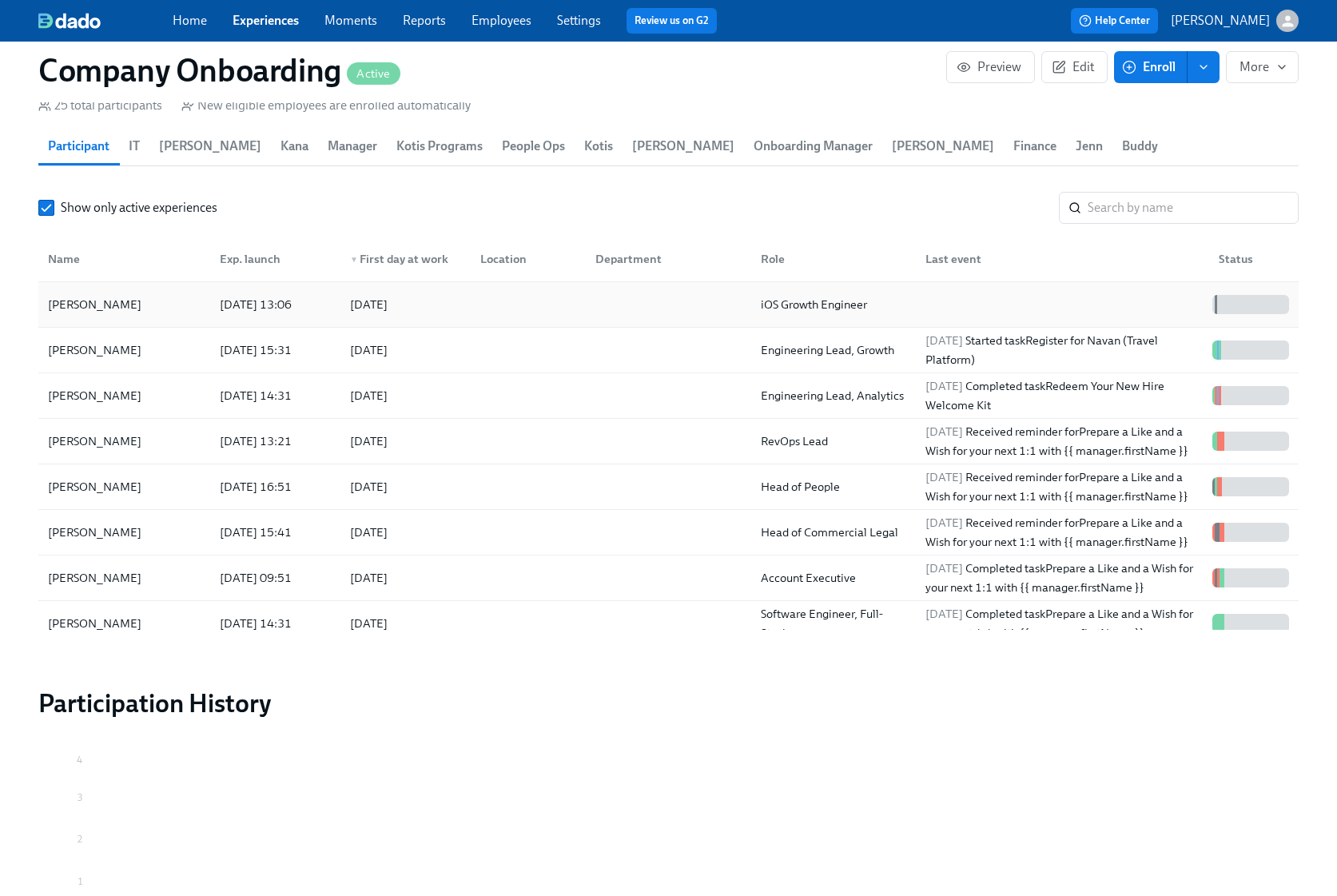
click at [678, 317] on div at bounding box center [665, 304] width 166 height 32
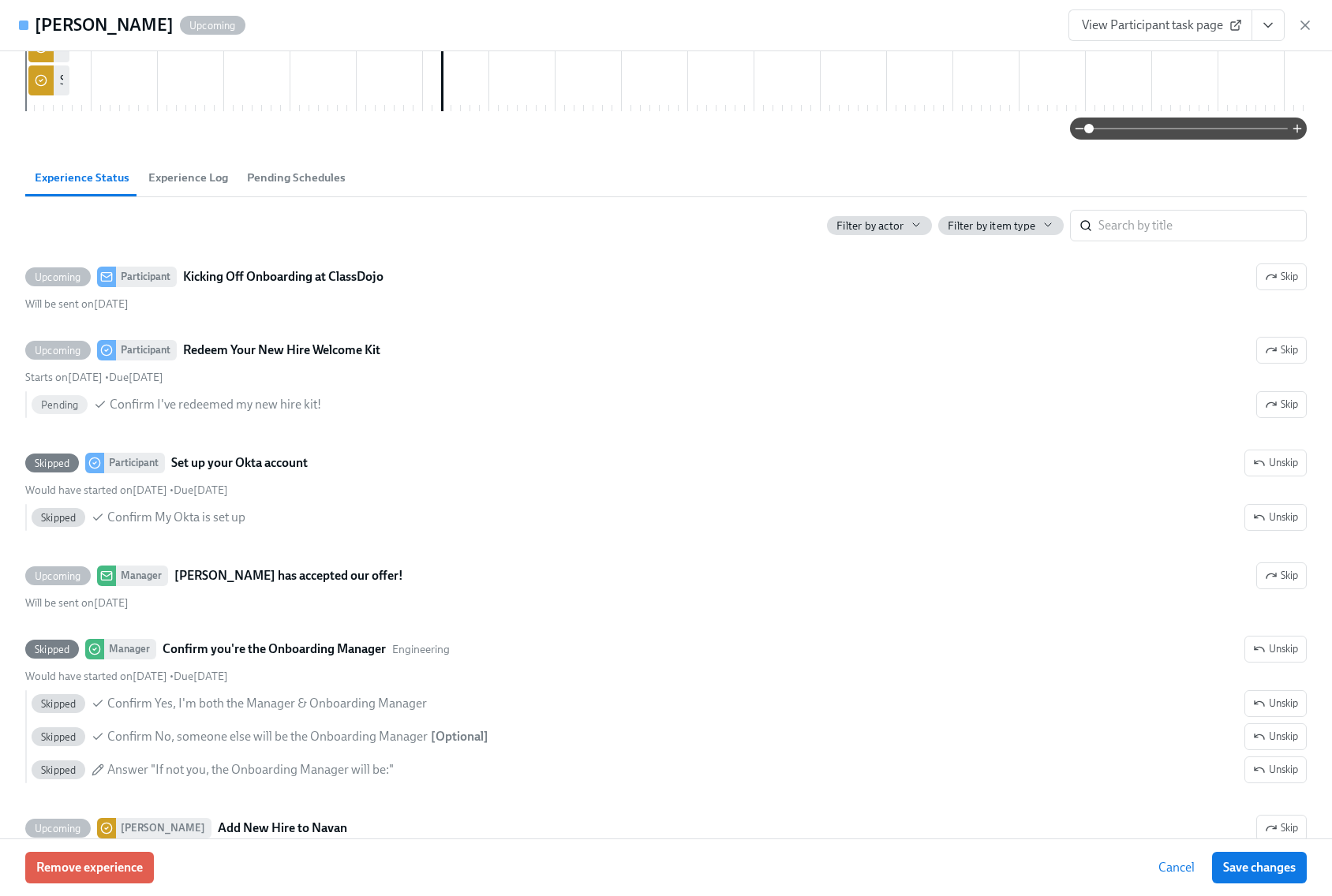
scroll to position [52, 0]
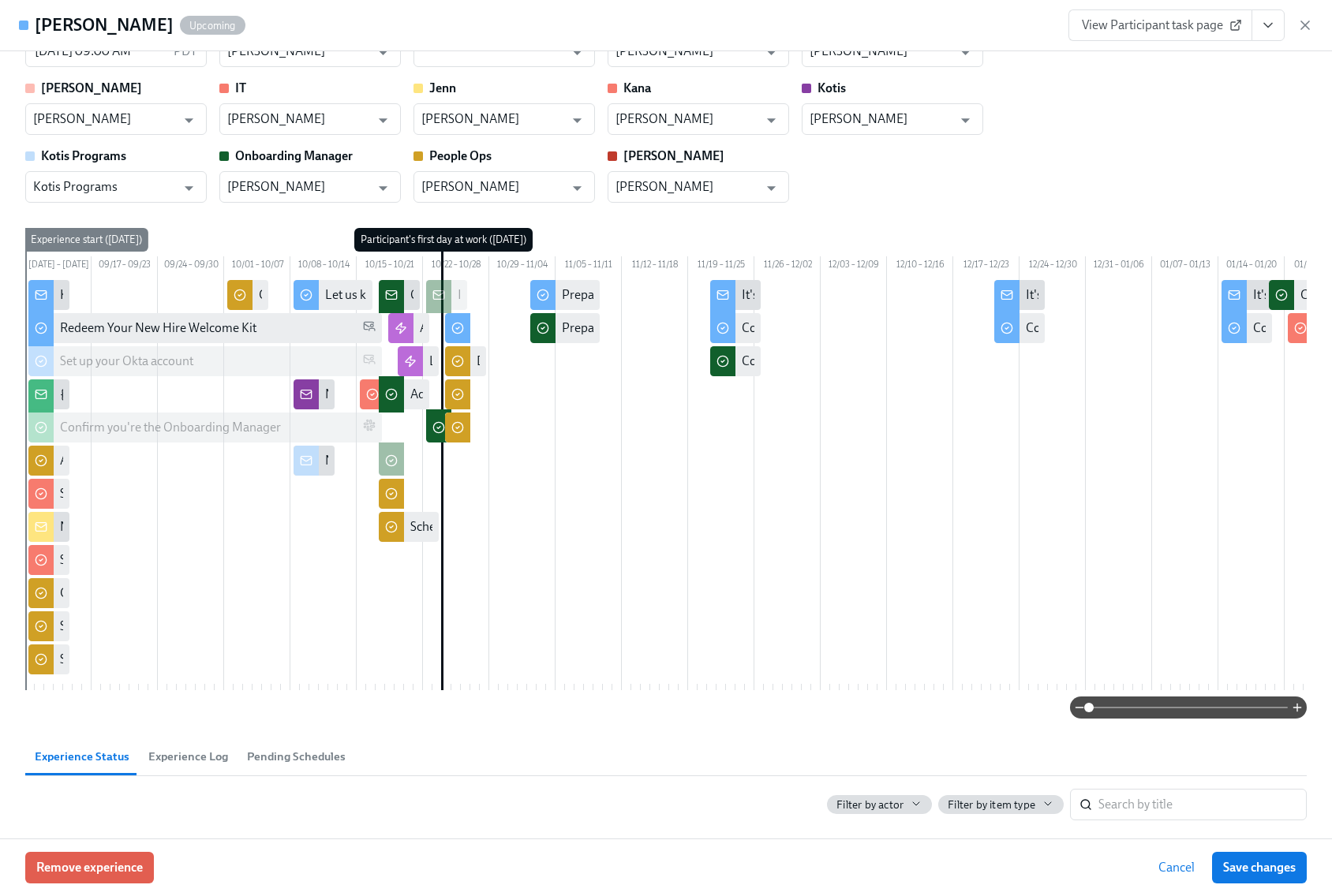
click at [1151, 24] on span "View Participant task page" at bounding box center [1160, 25] width 157 height 16
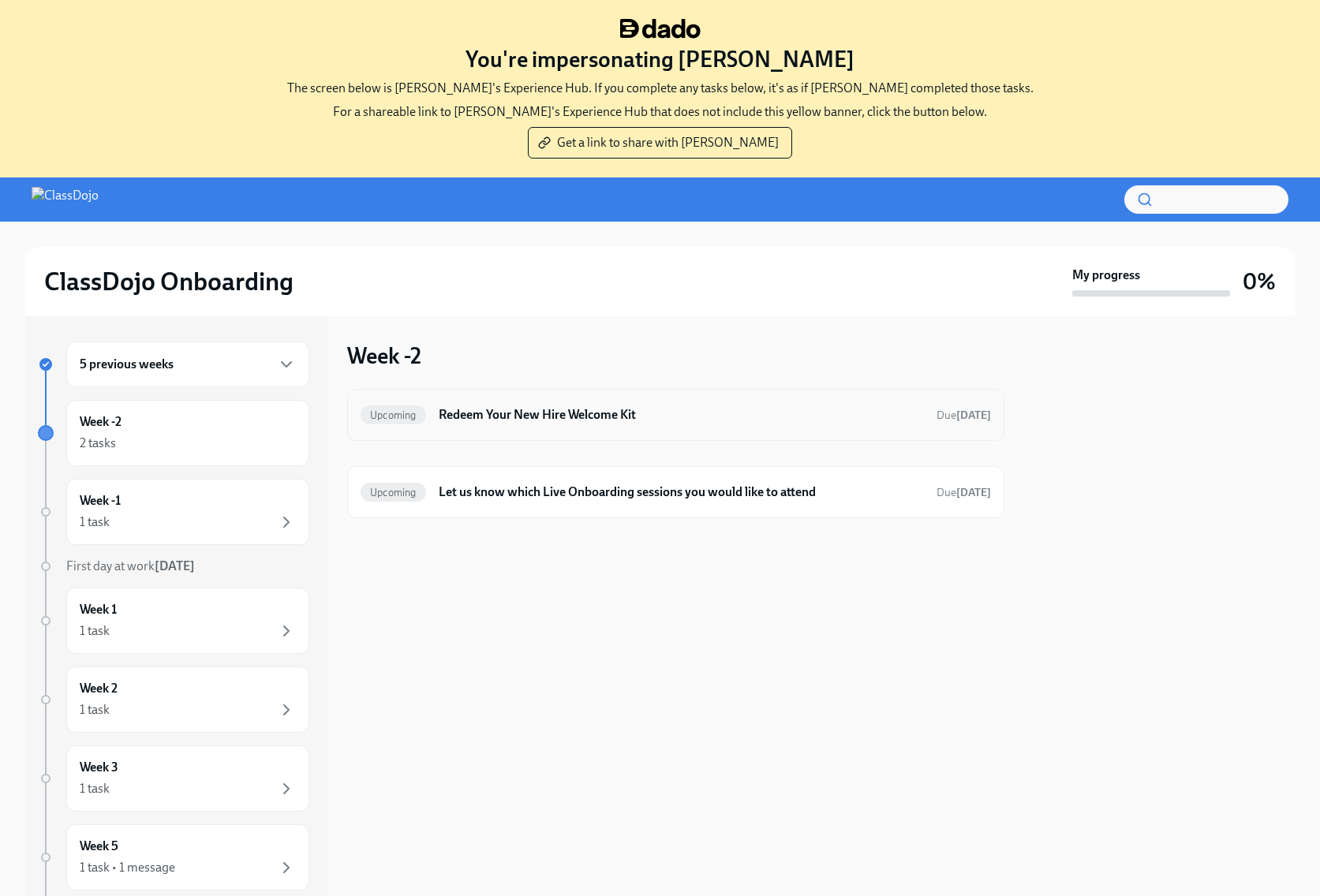
click at [642, 411] on h6 "Redeem Your New Hire Welcome Kit" at bounding box center [681, 415] width 485 height 17
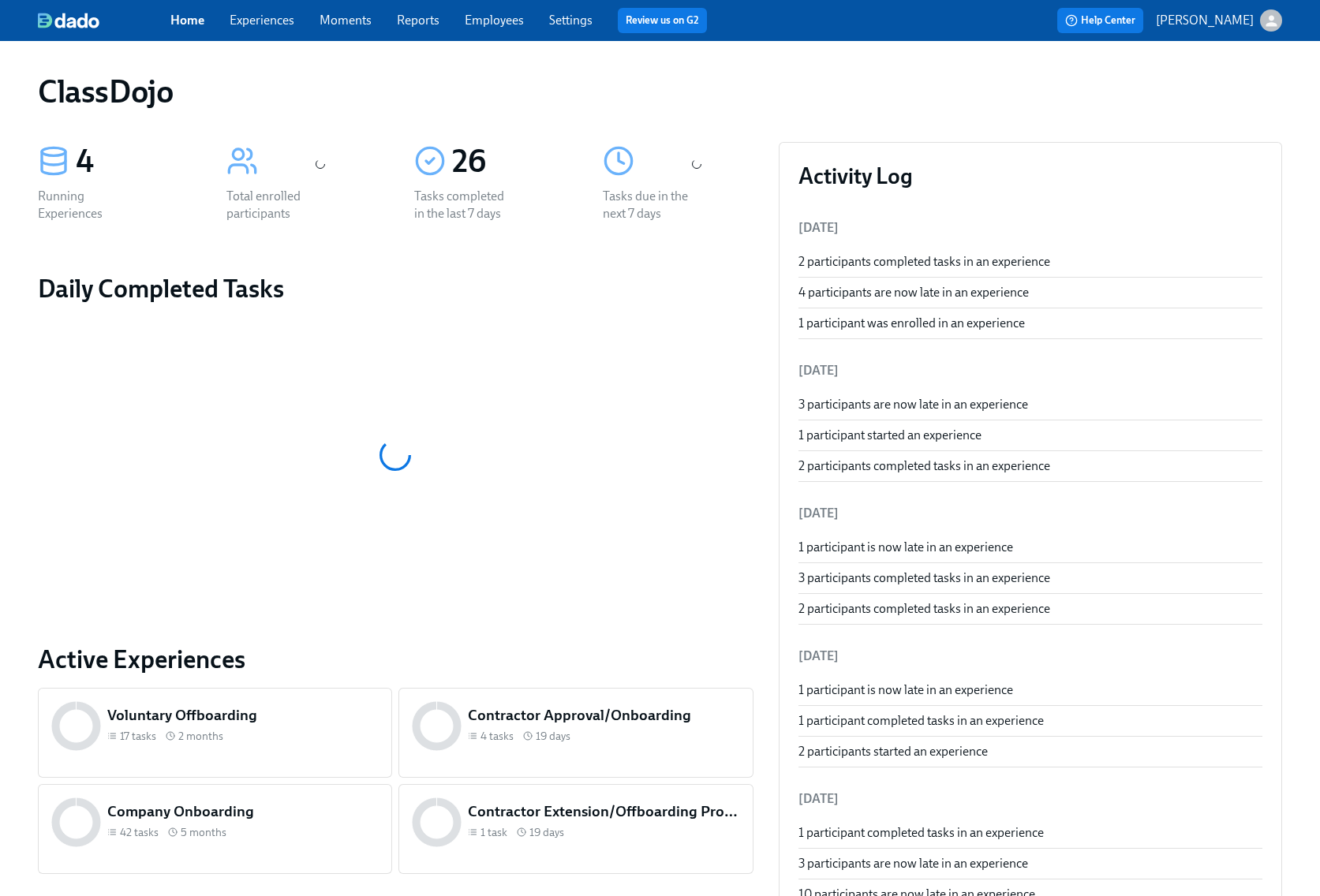
click at [494, 26] on link "Employees" at bounding box center [494, 20] width 59 height 15
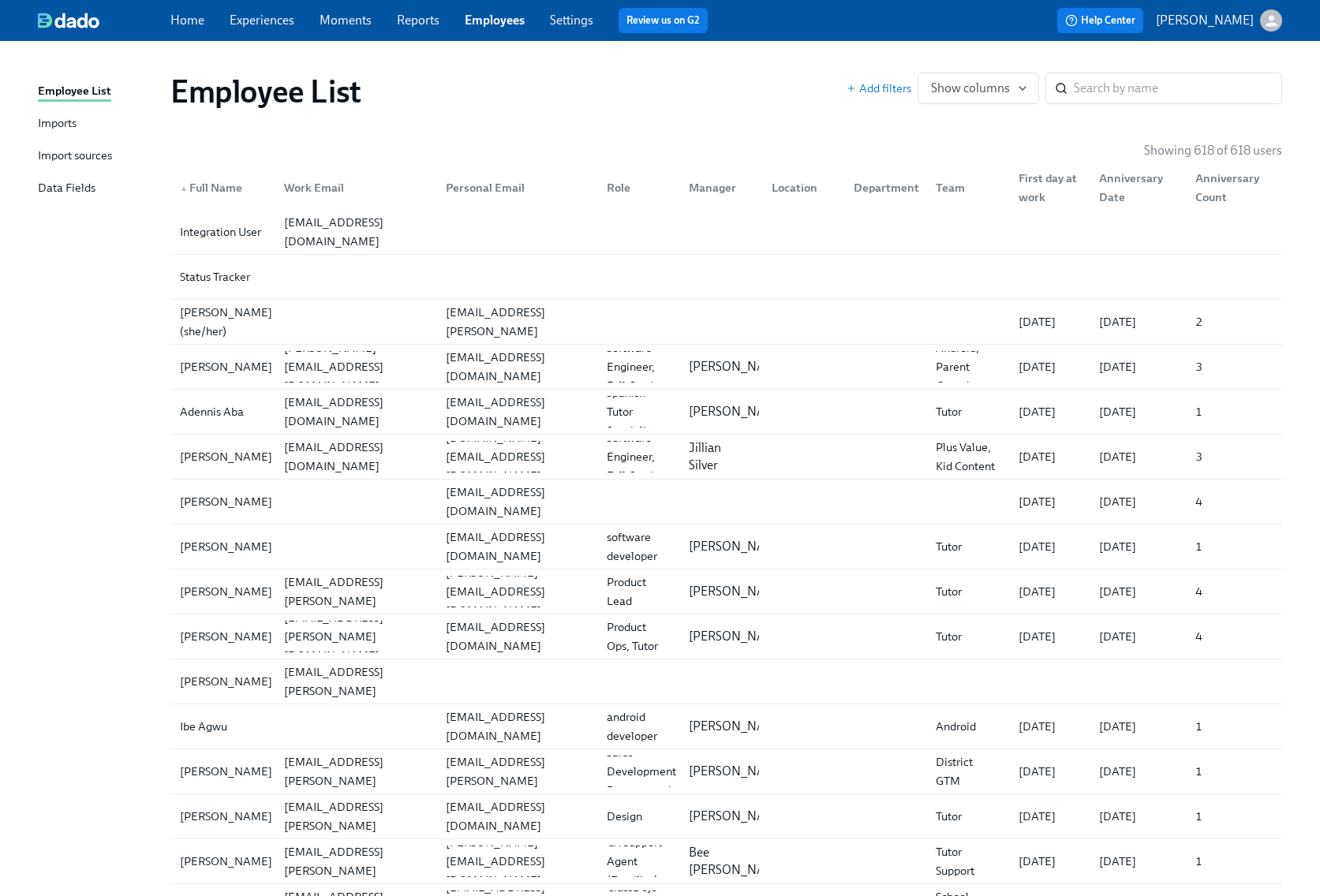
click at [60, 120] on div "Imports" at bounding box center [57, 124] width 39 height 20
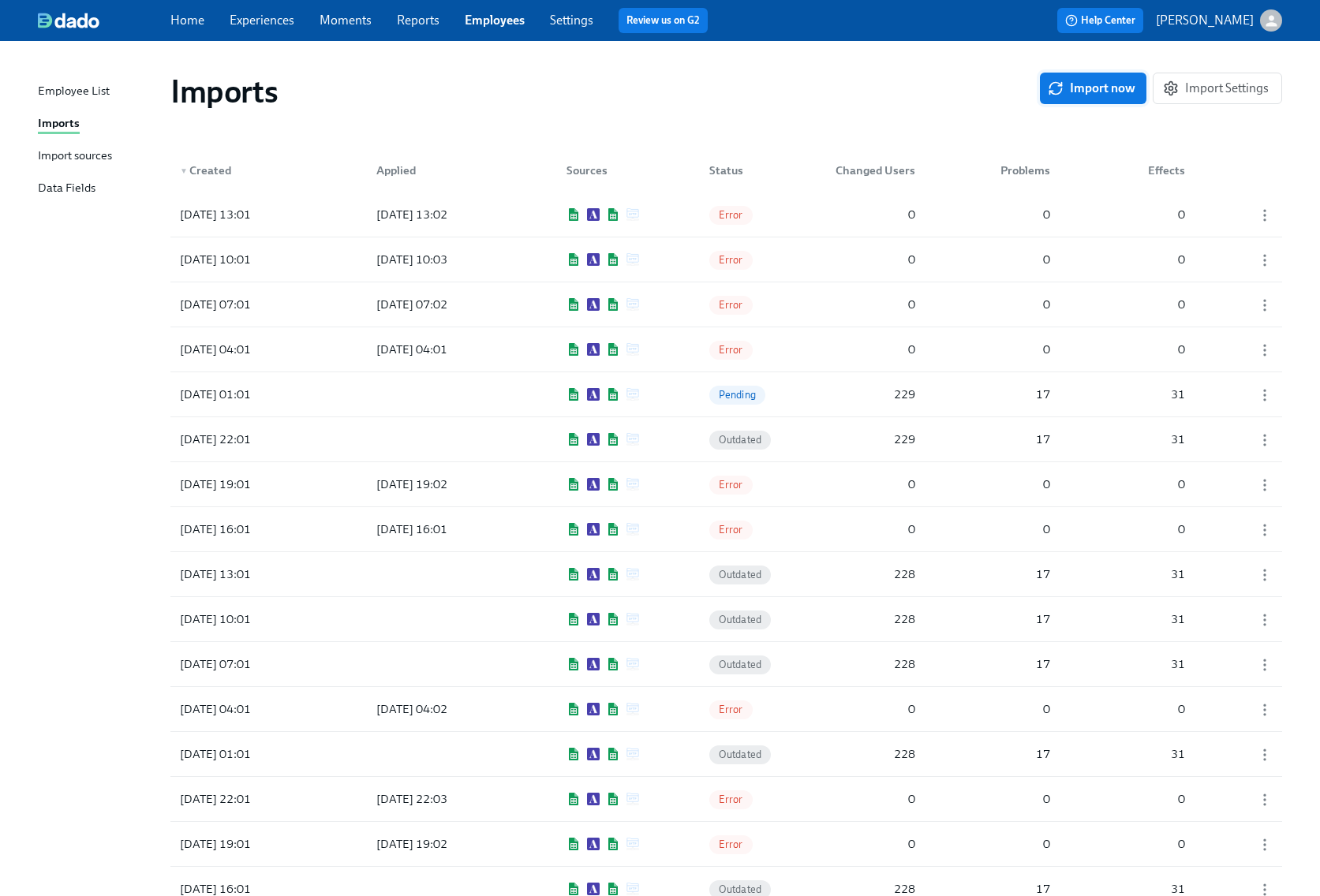
click at [1084, 80] on span "Import now" at bounding box center [1093, 88] width 85 height 16
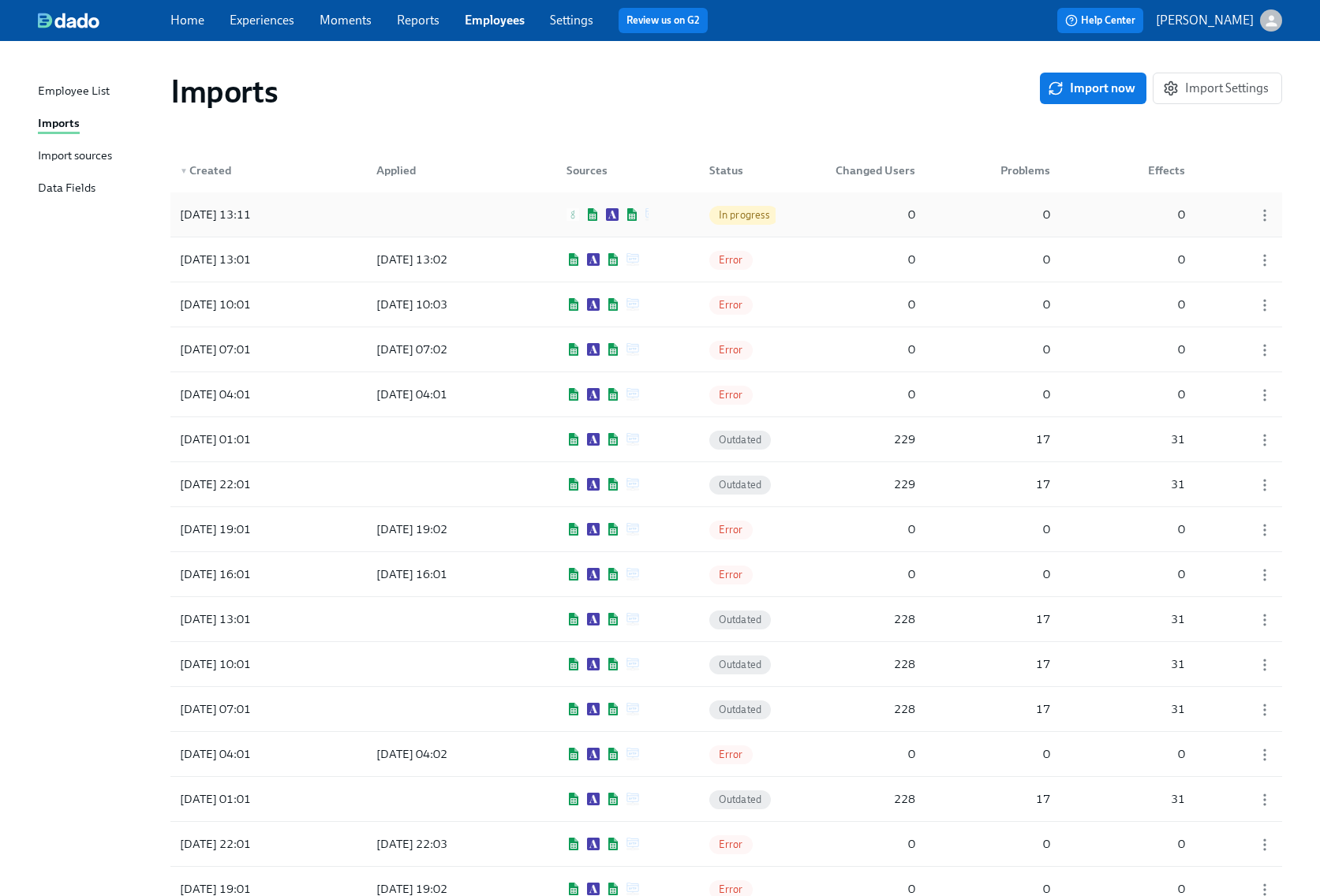
click at [481, 208] on div at bounding box center [435, 214] width 142 height 31
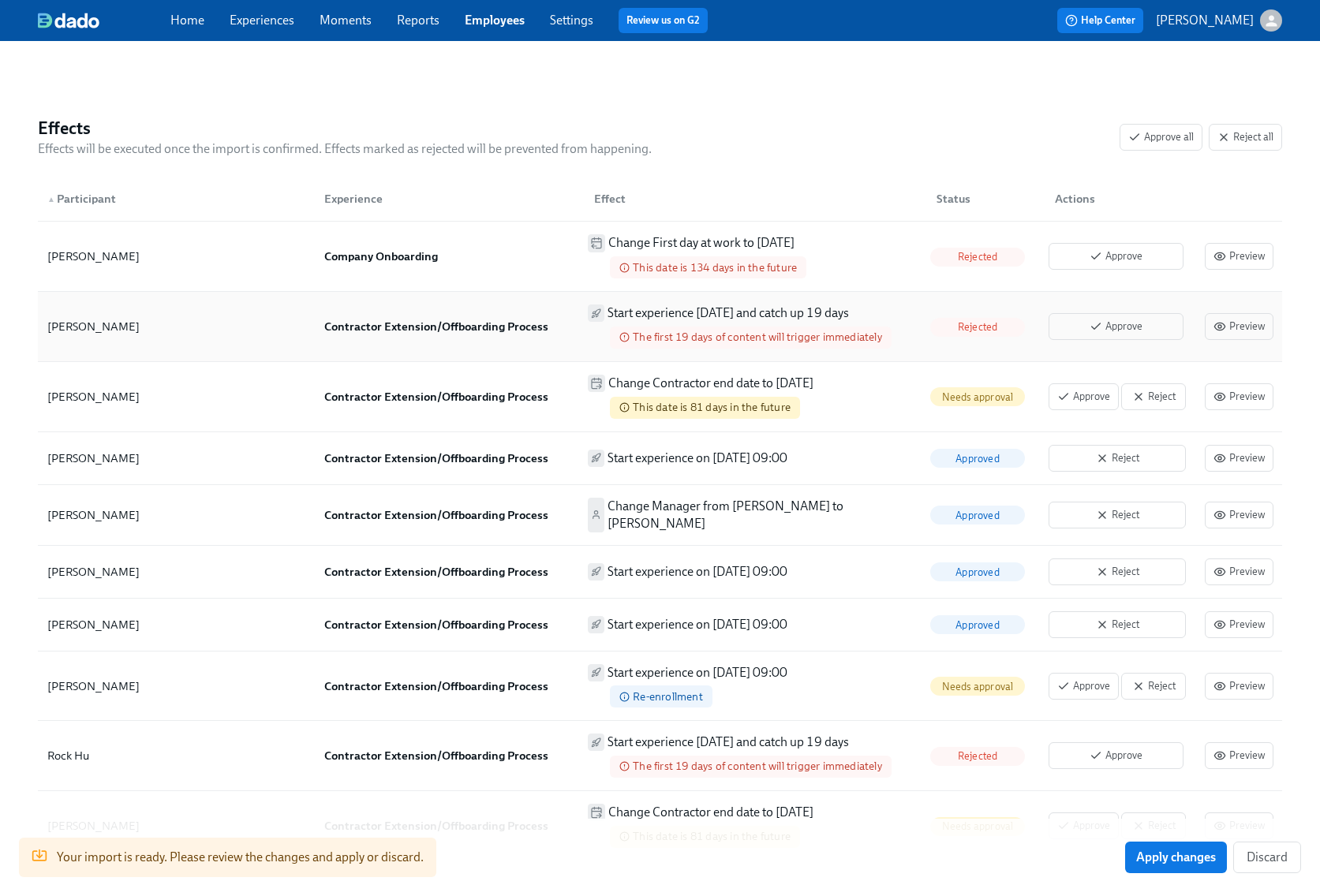
scroll to position [373, 0]
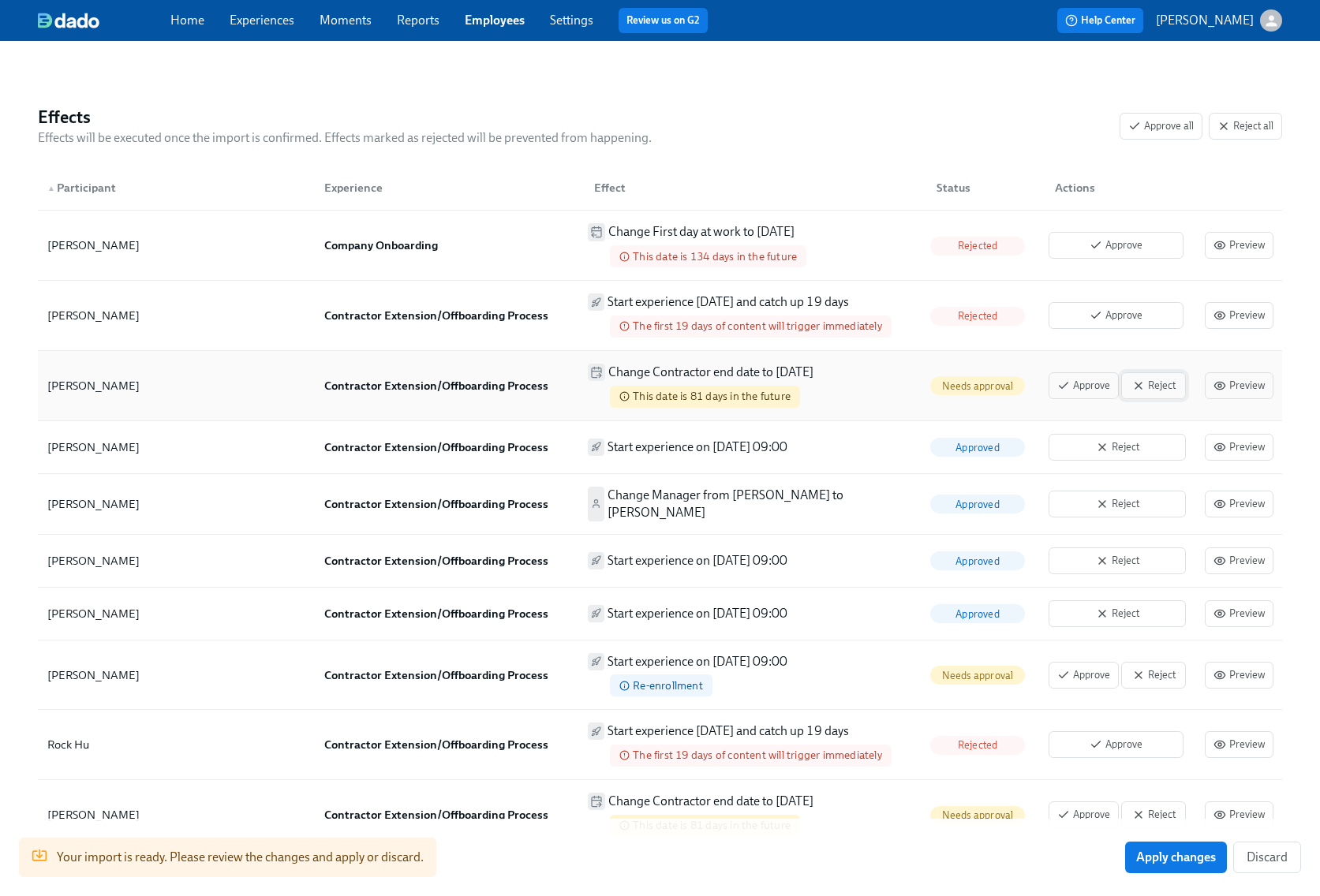
click at [1155, 392] on span "Reject" at bounding box center [1154, 385] width 48 height 16
click at [1132, 452] on span "Reject" at bounding box center [1117, 447] width 120 height 16
click at [1122, 491] on button "Reject" at bounding box center [1117, 504] width 137 height 27
click at [1103, 558] on icon "button" at bounding box center [1102, 560] width 12 height 12
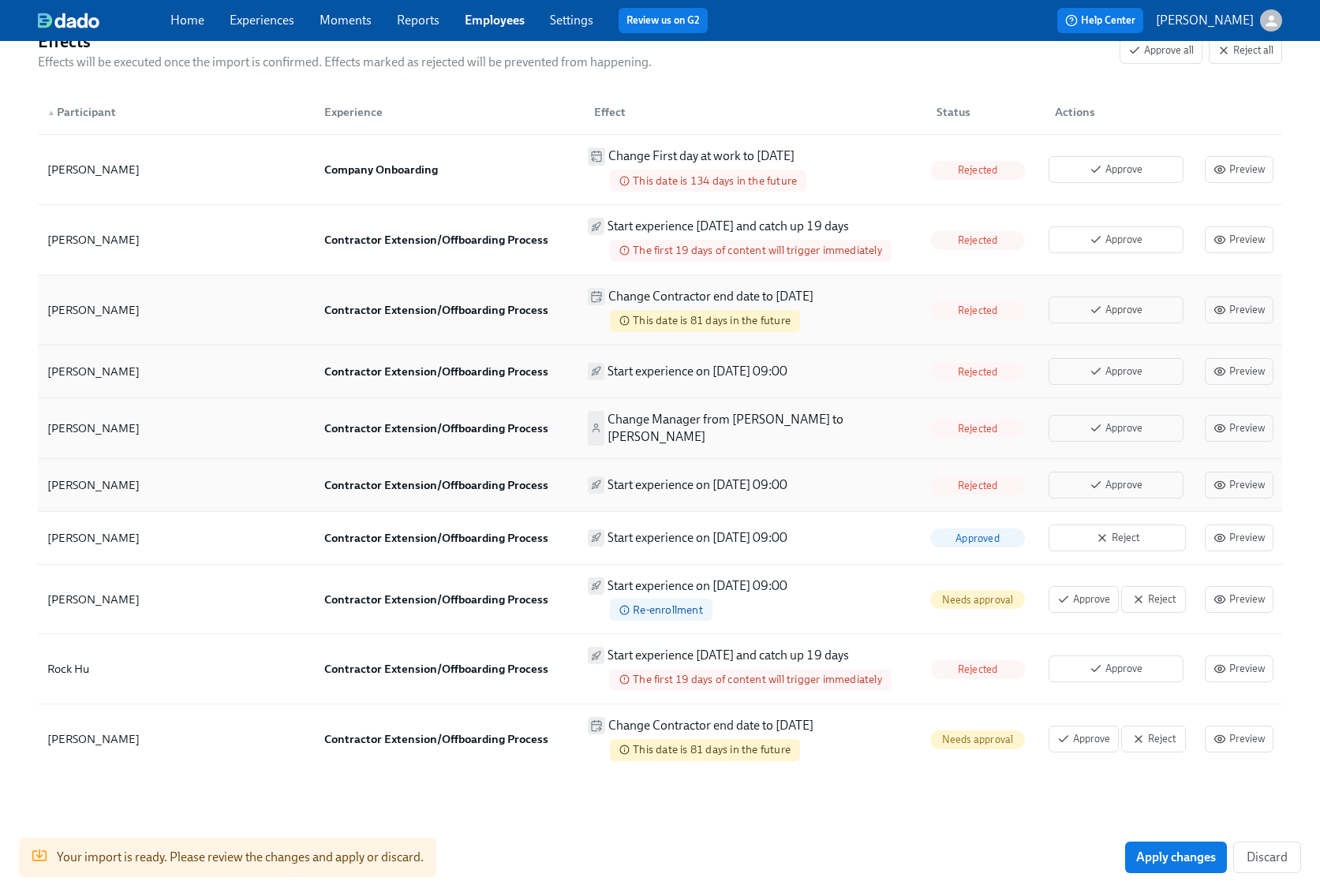
scroll to position [457, 0]
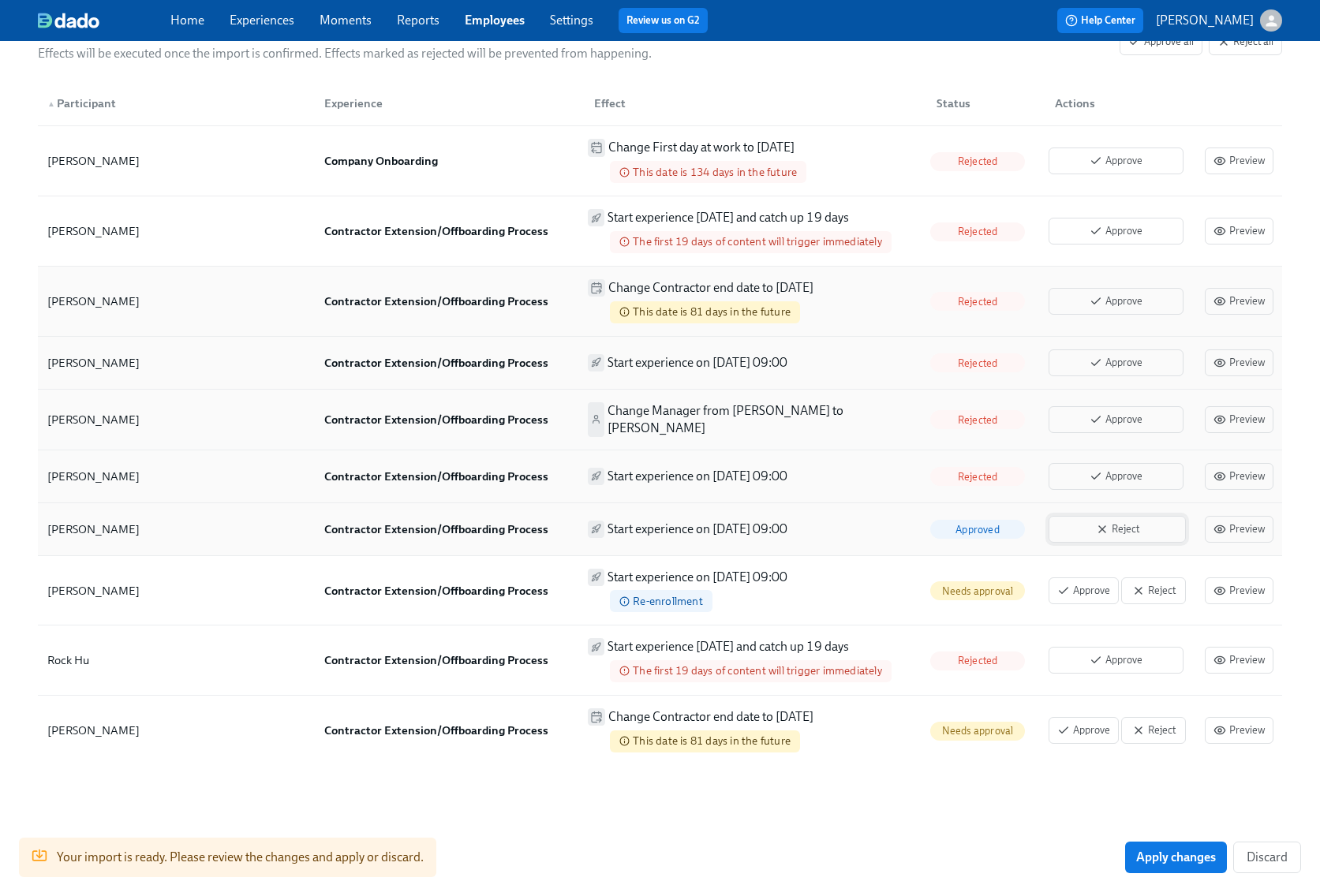
click at [1132, 523] on span "Reject" at bounding box center [1117, 529] width 120 height 16
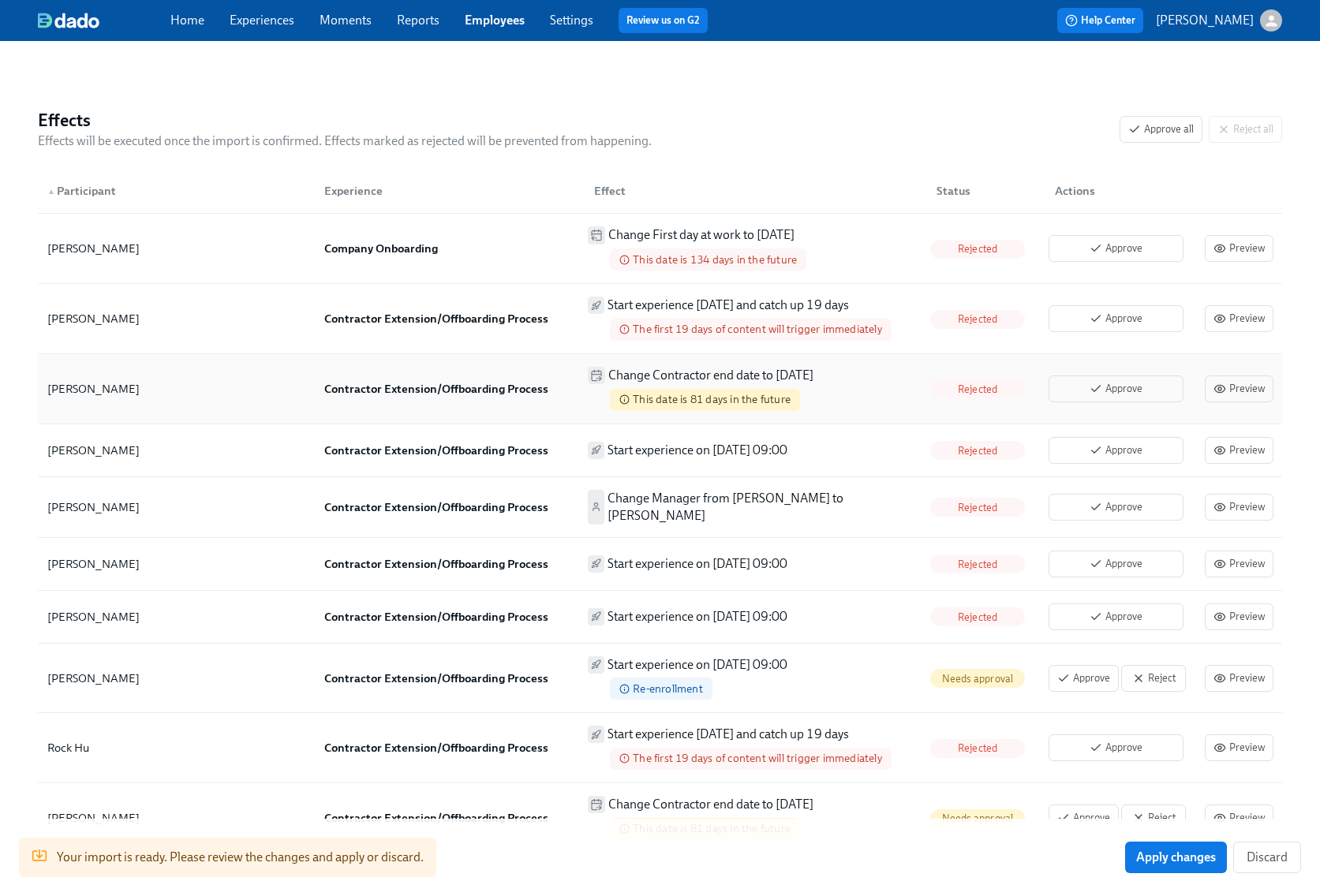
scroll to position [365, 0]
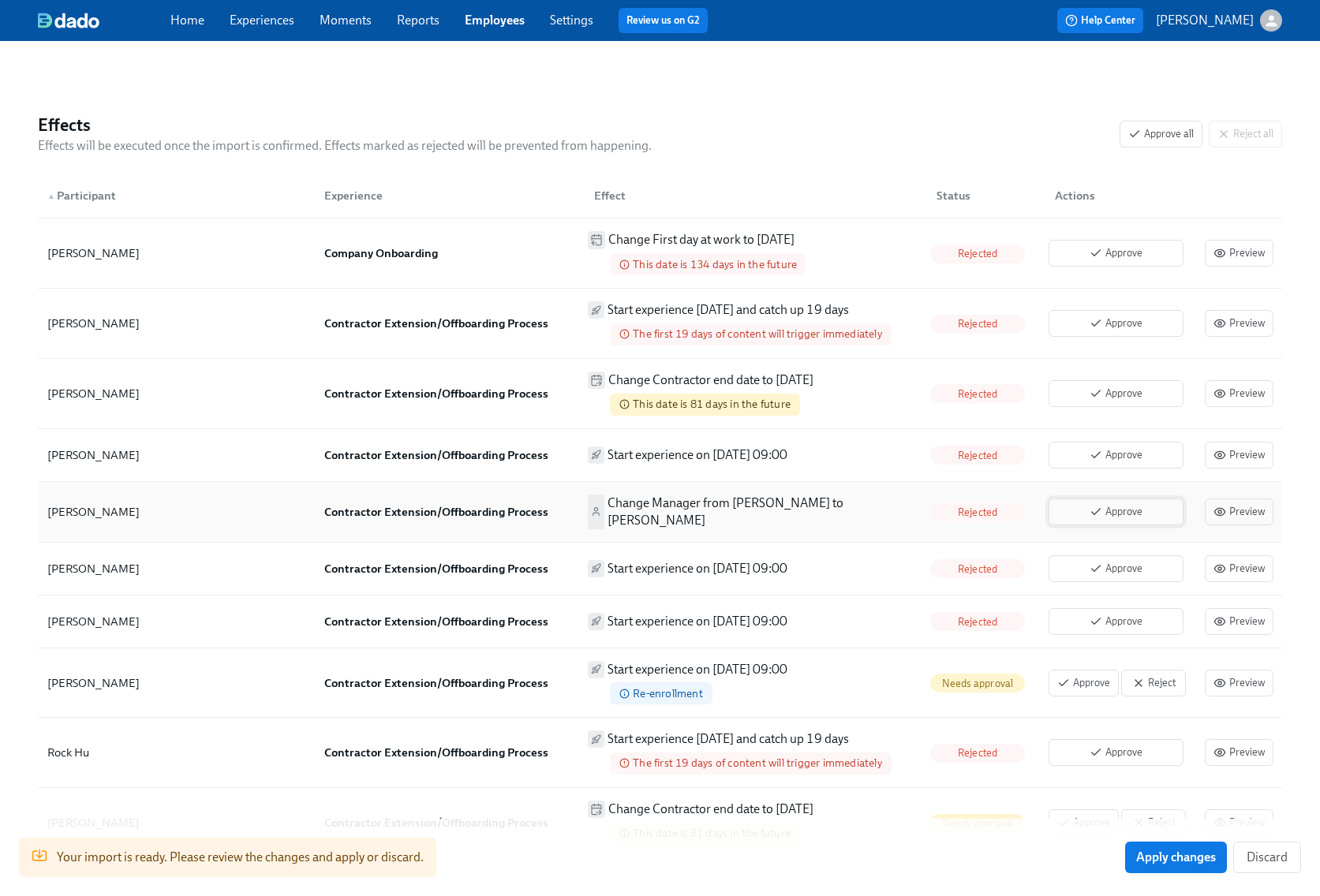
click at [1100, 516] on button "Approve" at bounding box center [1116, 512] width 135 height 27
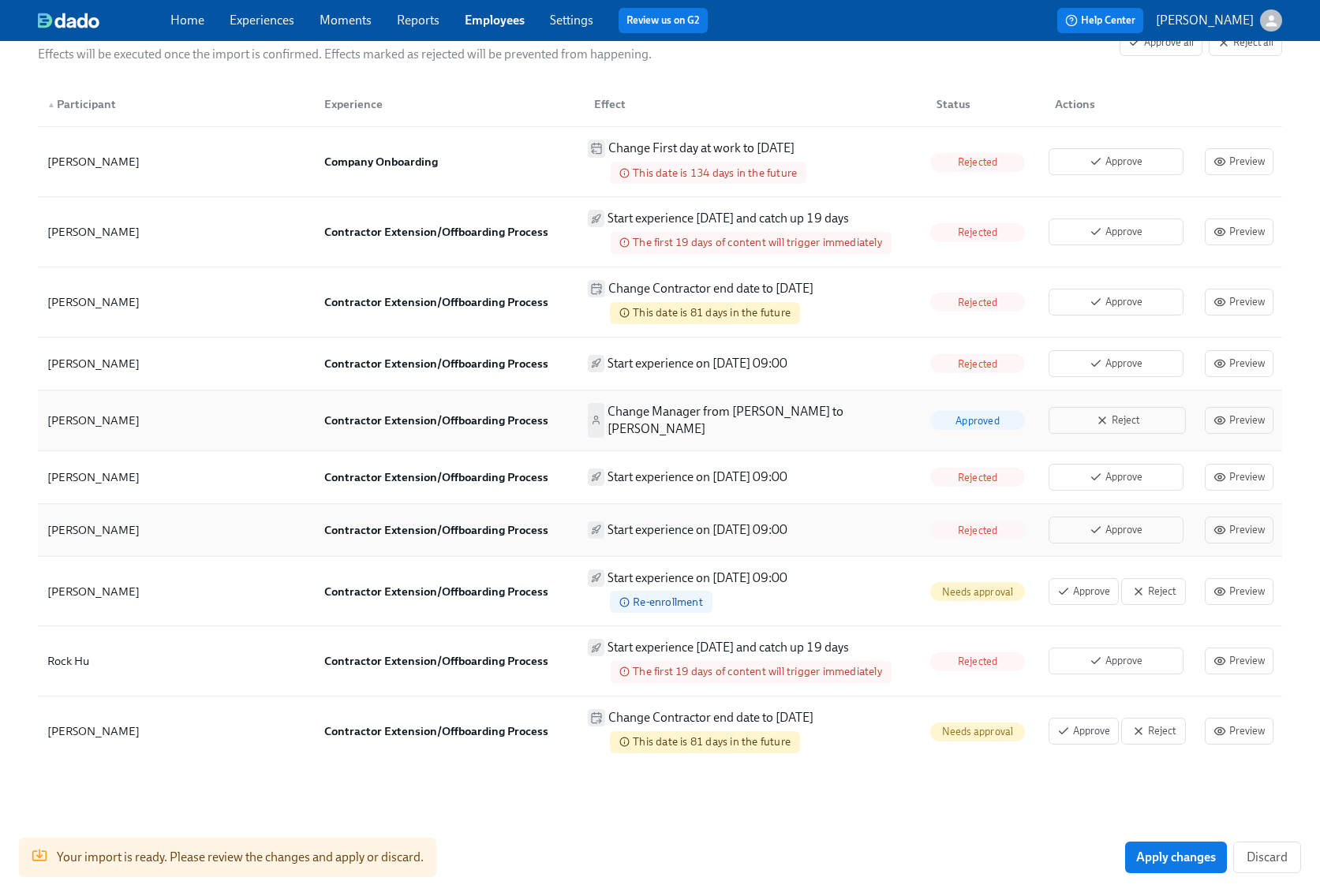
scroll to position [457, 0]
click at [1159, 588] on span "Reject" at bounding box center [1154, 590] width 48 height 16
click at [1153, 728] on span "Reject" at bounding box center [1154, 730] width 48 height 16
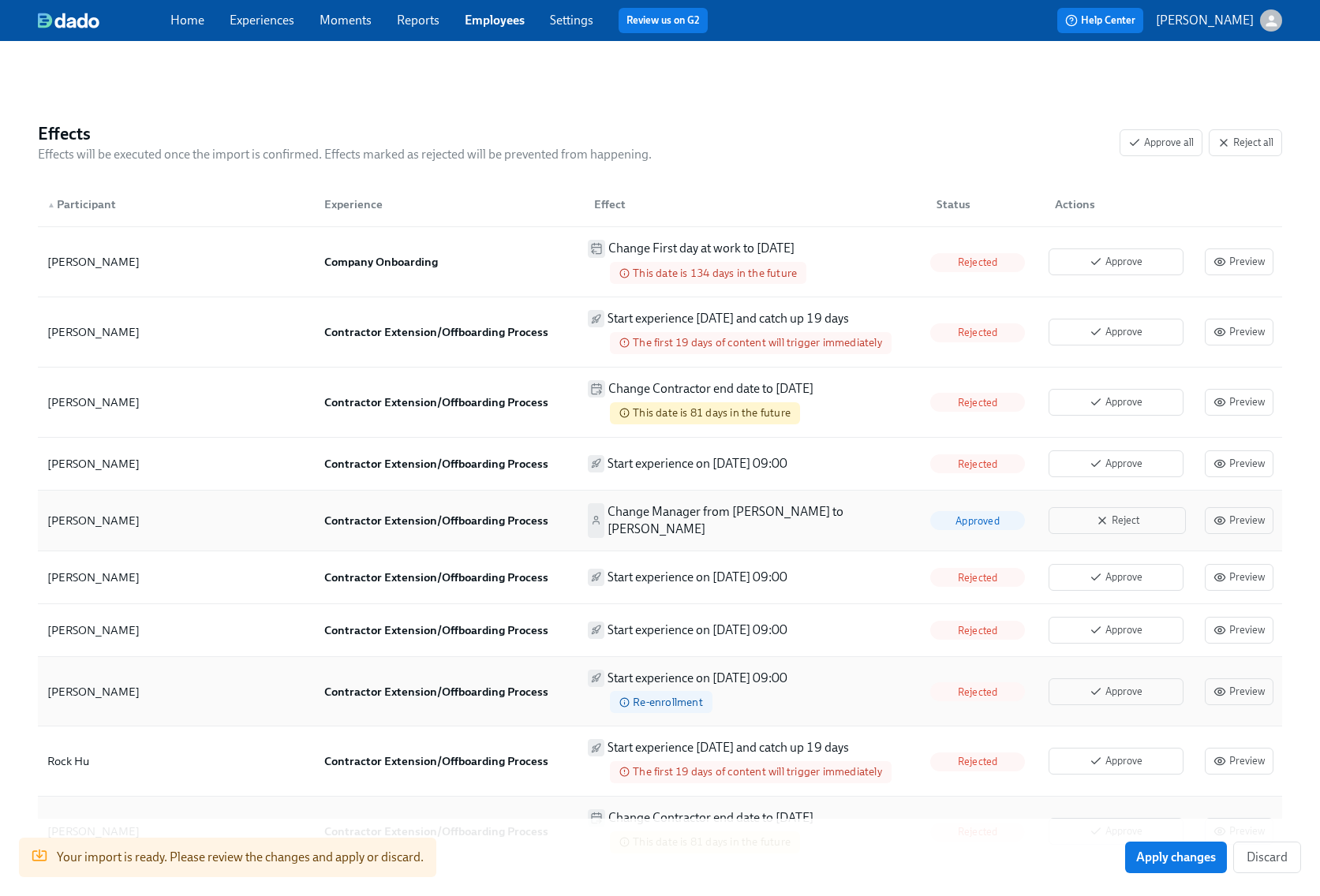
scroll to position [342, 0]
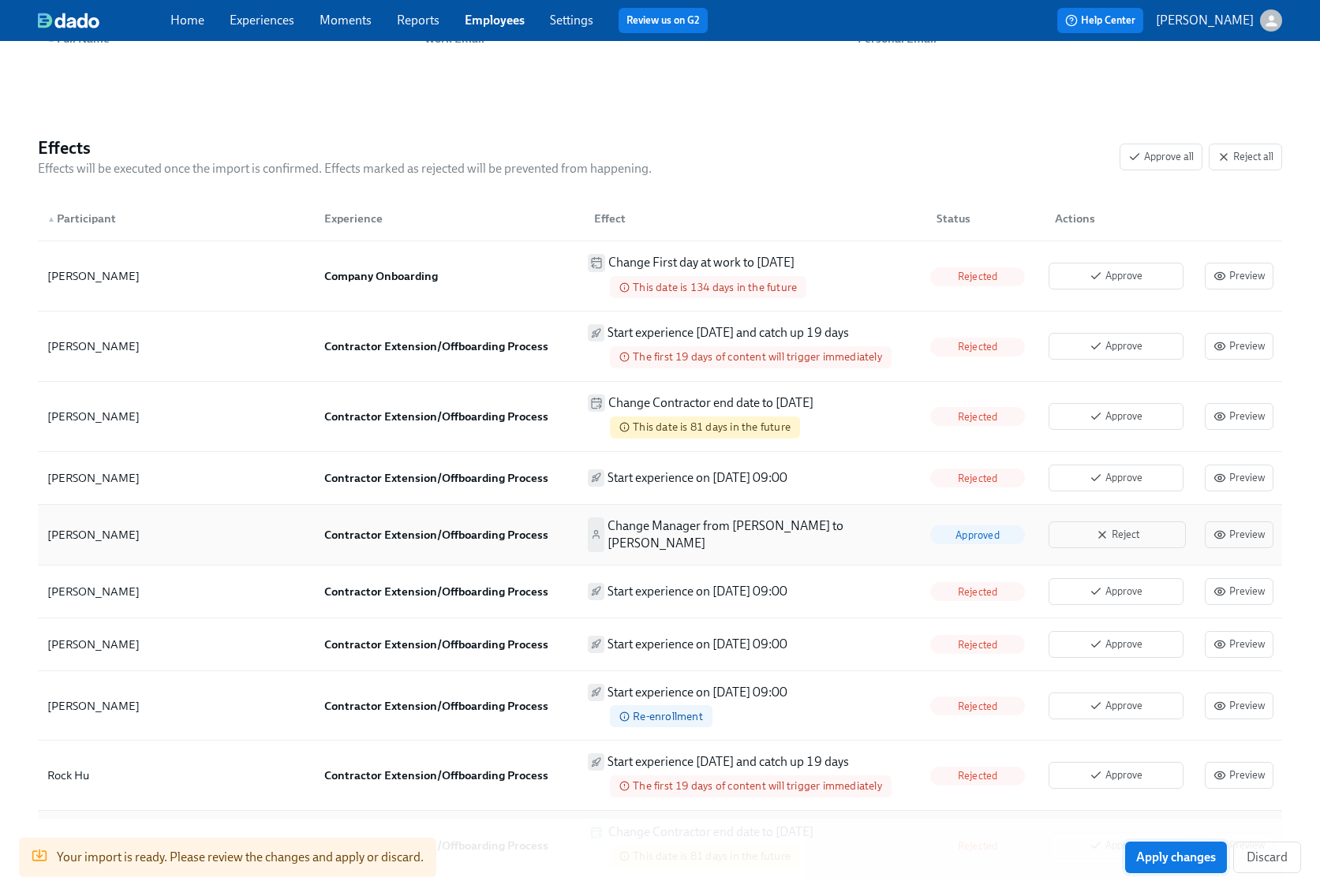
click at [1175, 862] on span "Apply changes" at bounding box center [1175, 857] width 80 height 16
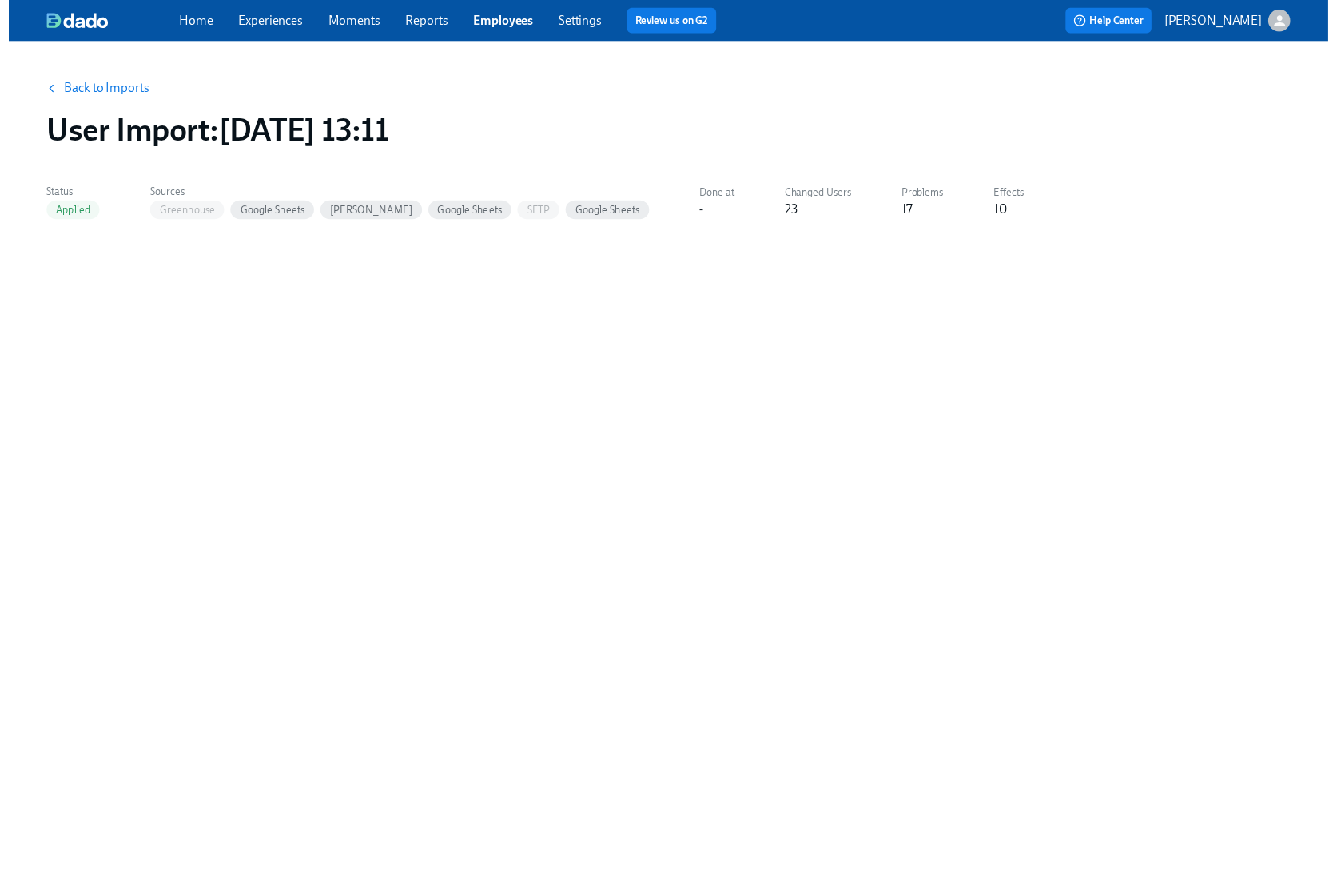
scroll to position [0, 0]
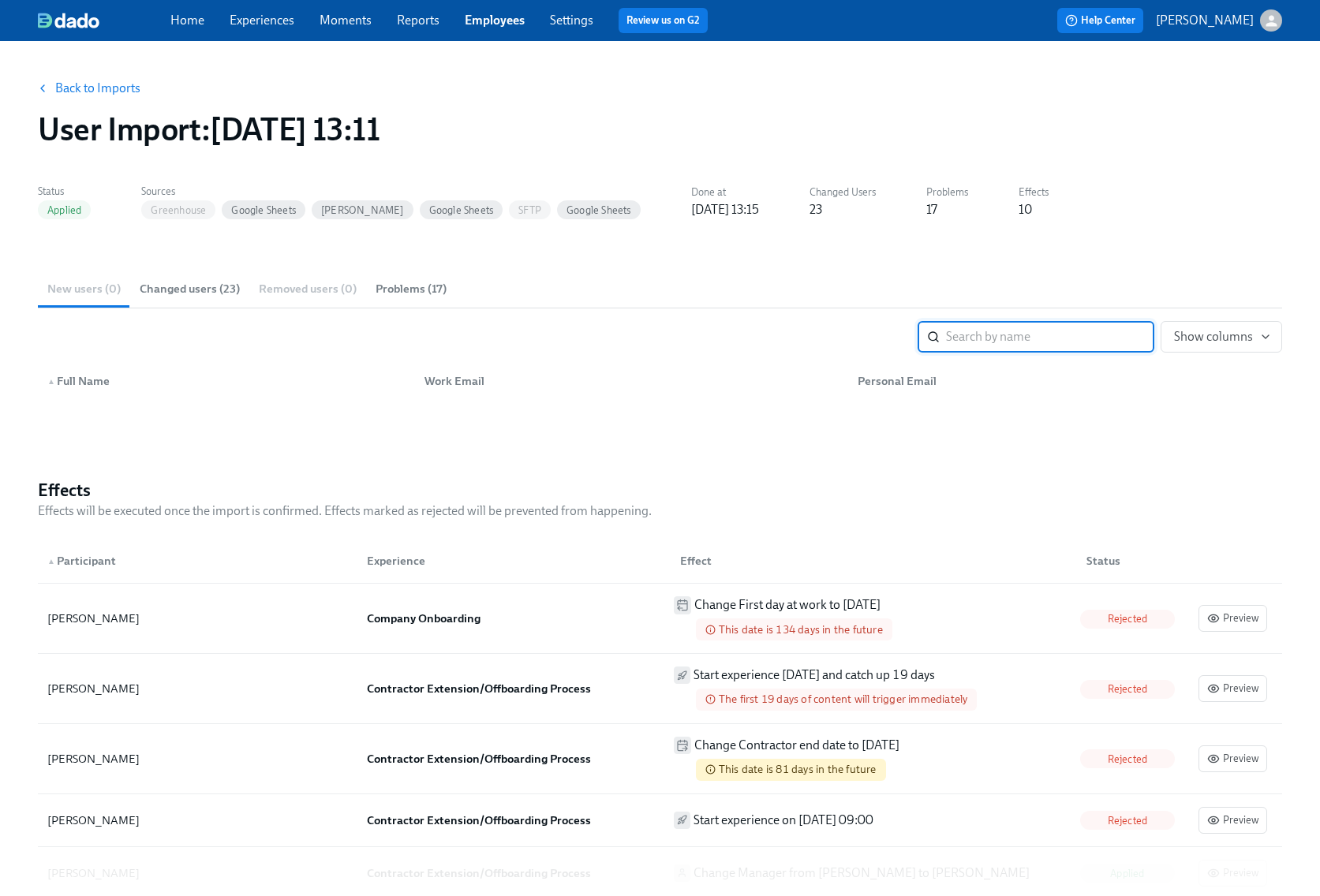
click at [268, 27] on link "Experiences" at bounding box center [262, 20] width 65 height 15
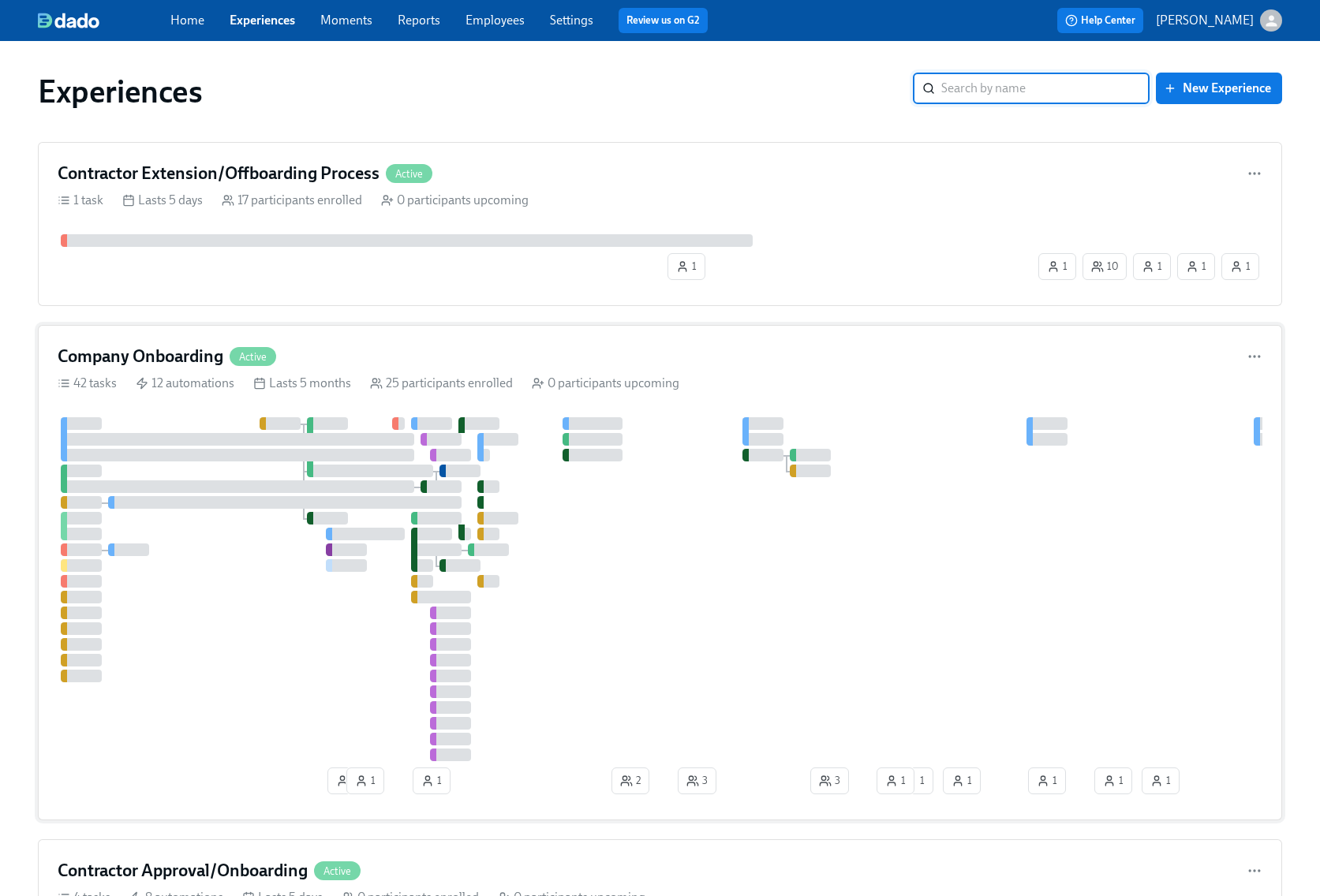
click at [845, 355] on div "Company Onboarding Active" at bounding box center [660, 356] width 1205 height 24
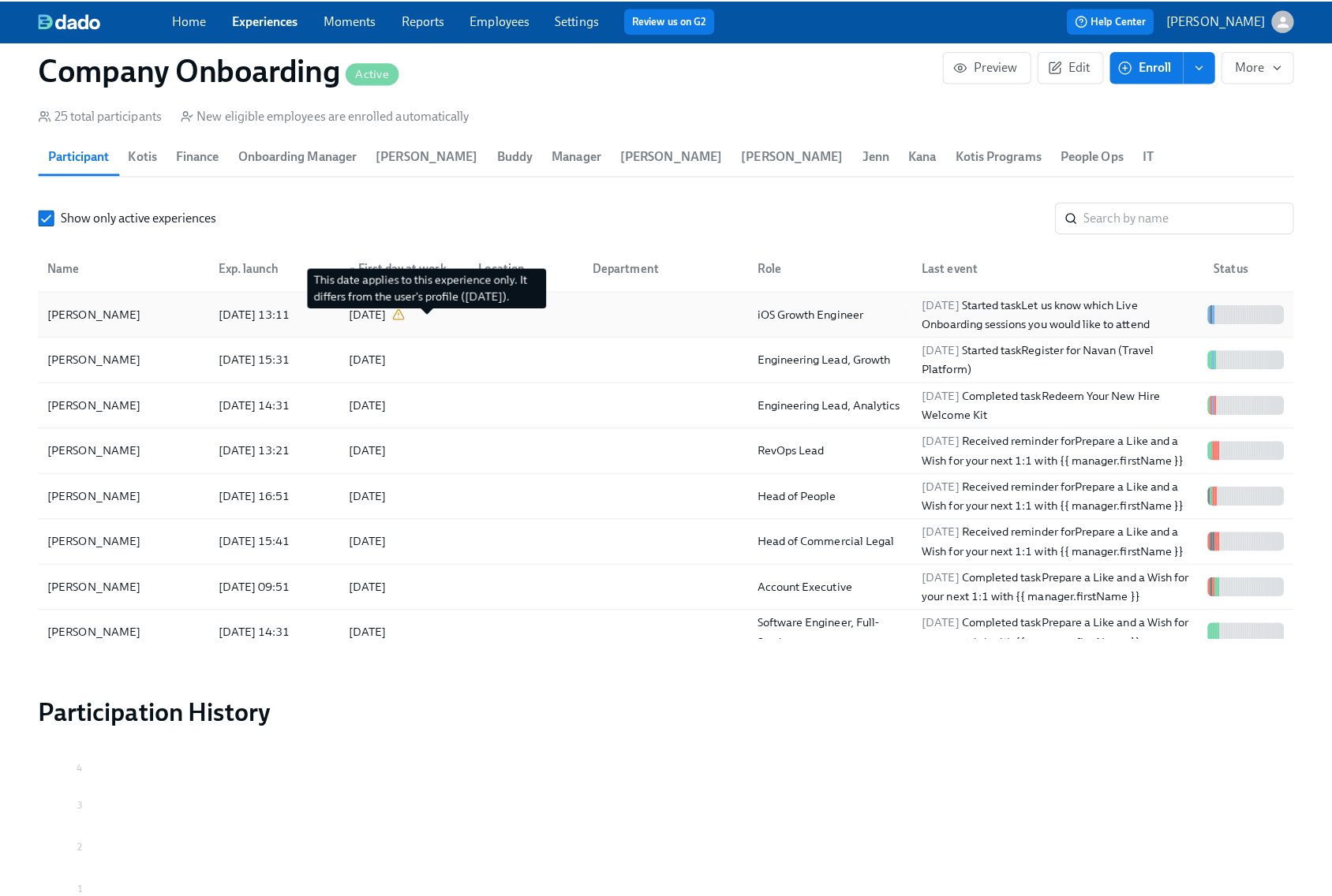
scroll to position [0, 35637]
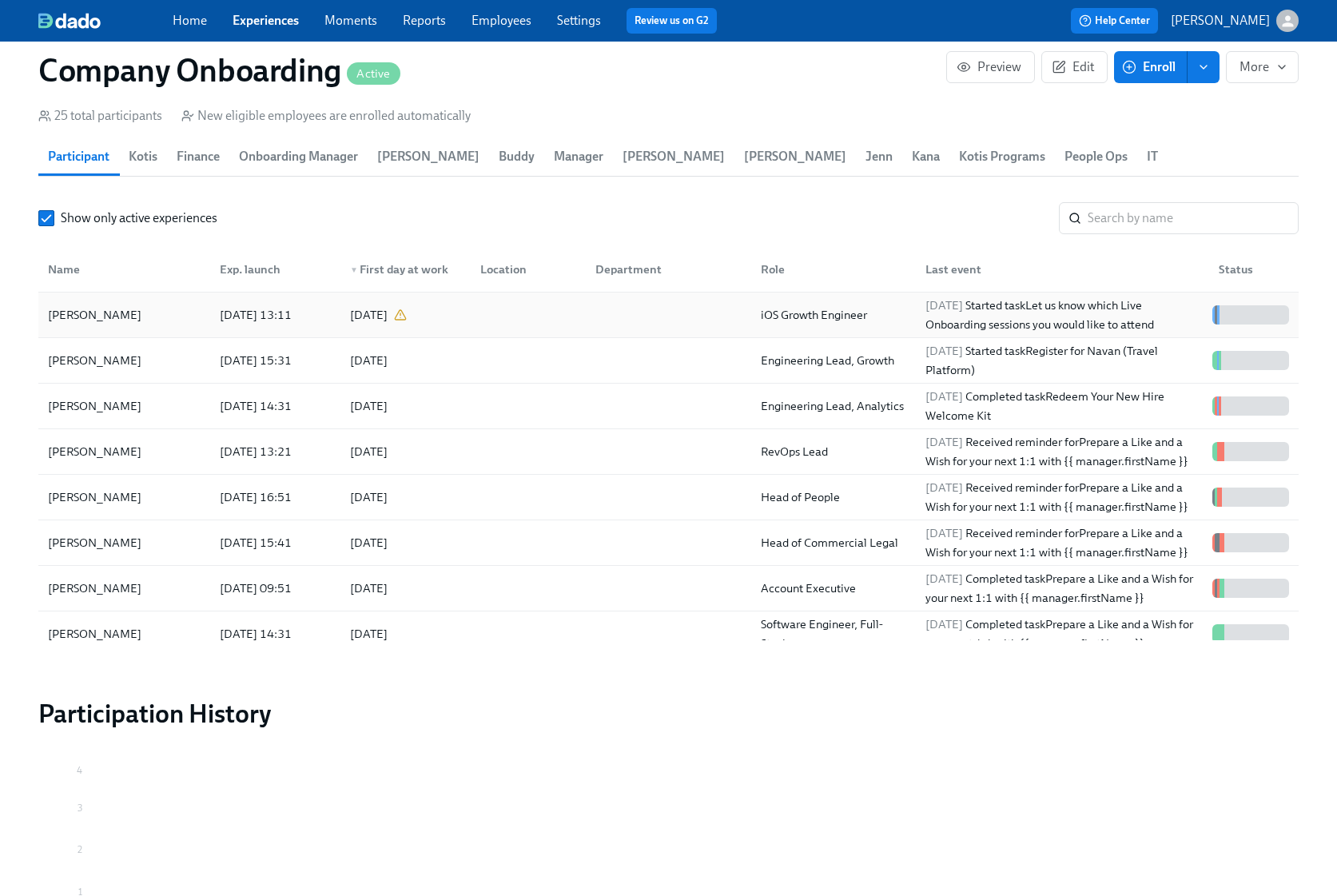
click at [683, 328] on div at bounding box center [665, 314] width 166 height 32
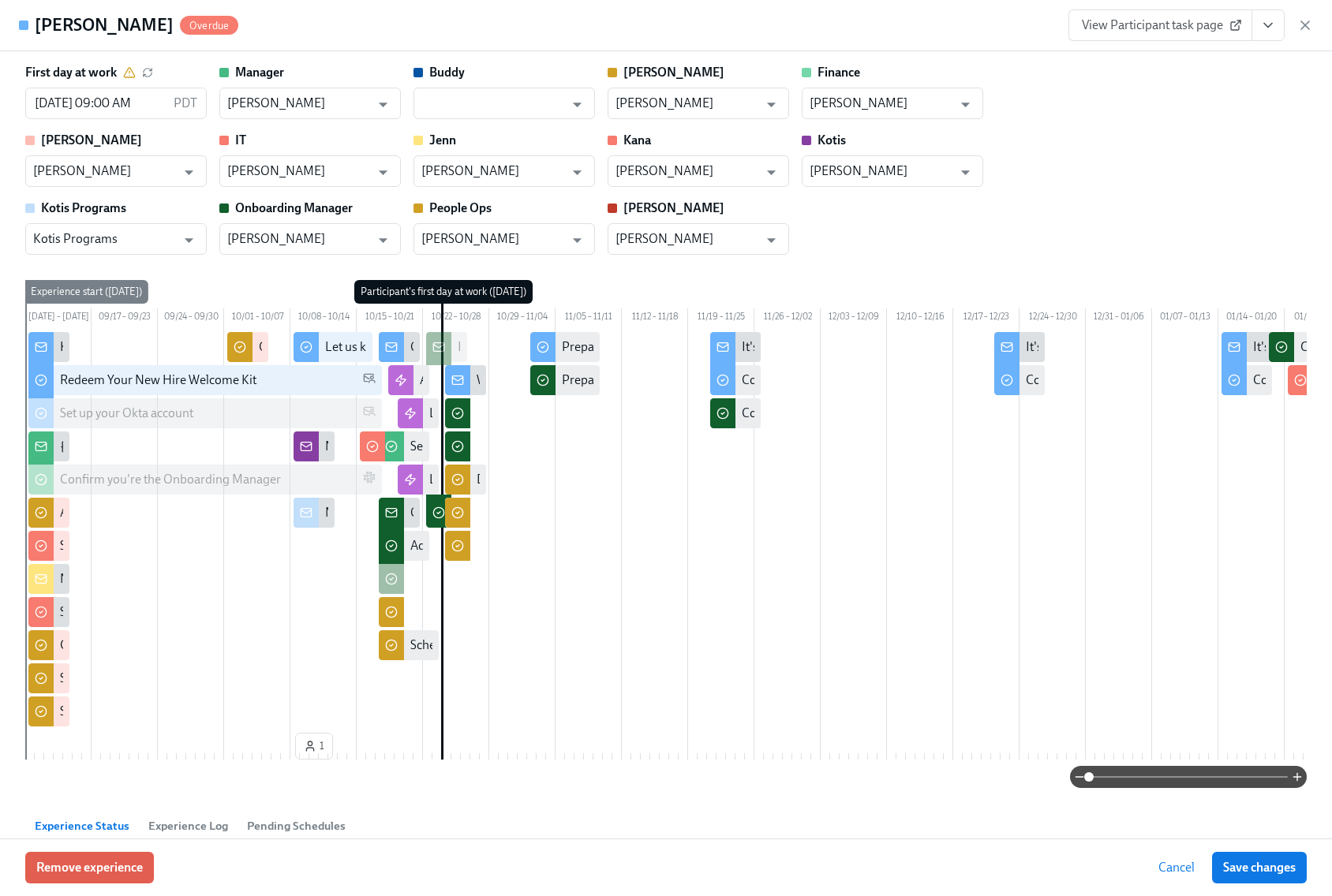
click at [1166, 32] on span "View Participant task page" at bounding box center [1160, 25] width 157 height 16
click at [1175, 30] on span "View Participant task page" at bounding box center [1160, 25] width 157 height 16
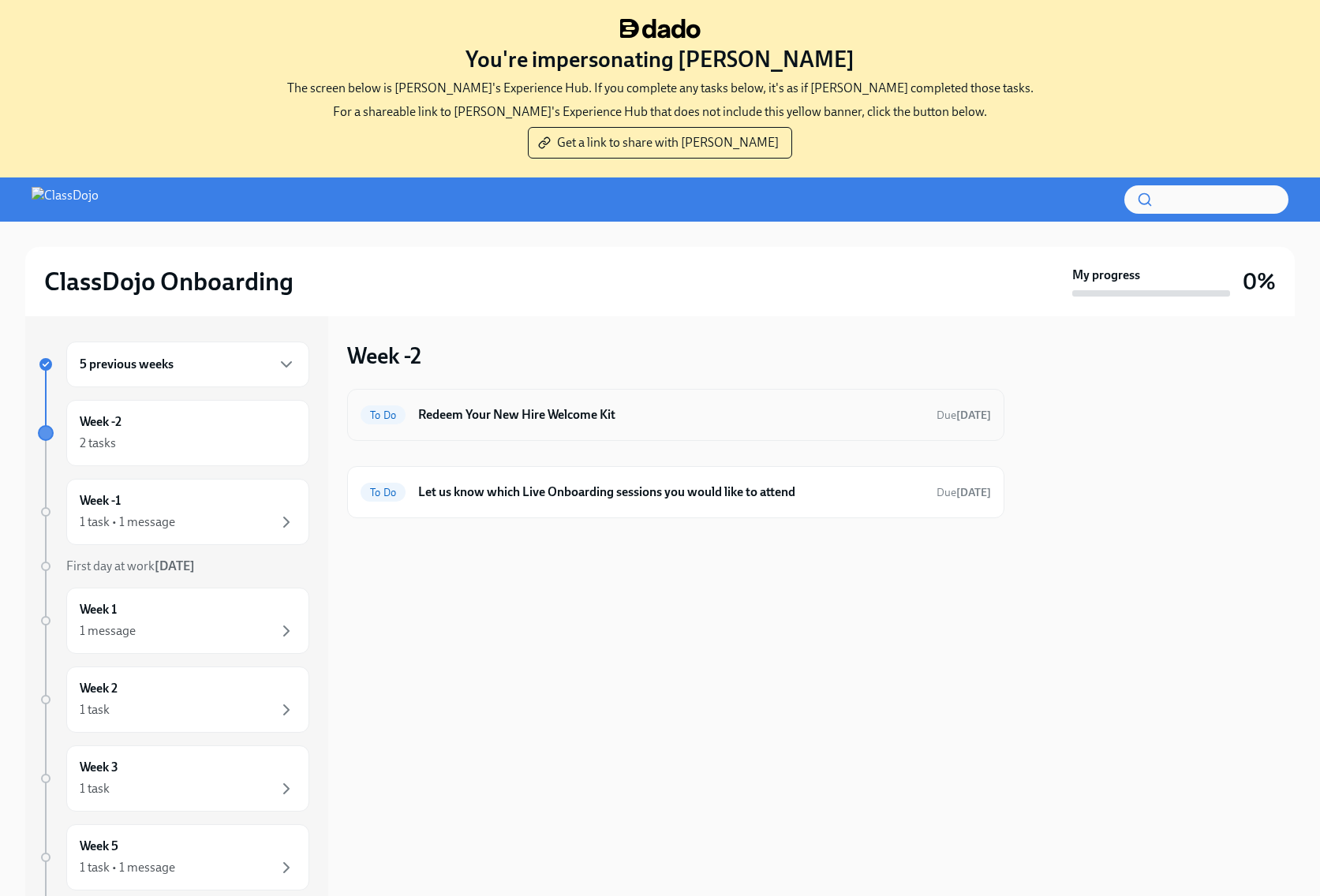
click at [727, 436] on div "To Do Redeem Your New Hire Welcome Kit Due [DATE]" at bounding box center [676, 415] width 657 height 52
click at [738, 417] on h6 "Redeem Your New Hire Welcome Kit" at bounding box center [671, 415] width 506 height 17
click at [568, 420] on h6 "Redeem Your New Hire Welcome Kit" at bounding box center [671, 415] width 506 height 17
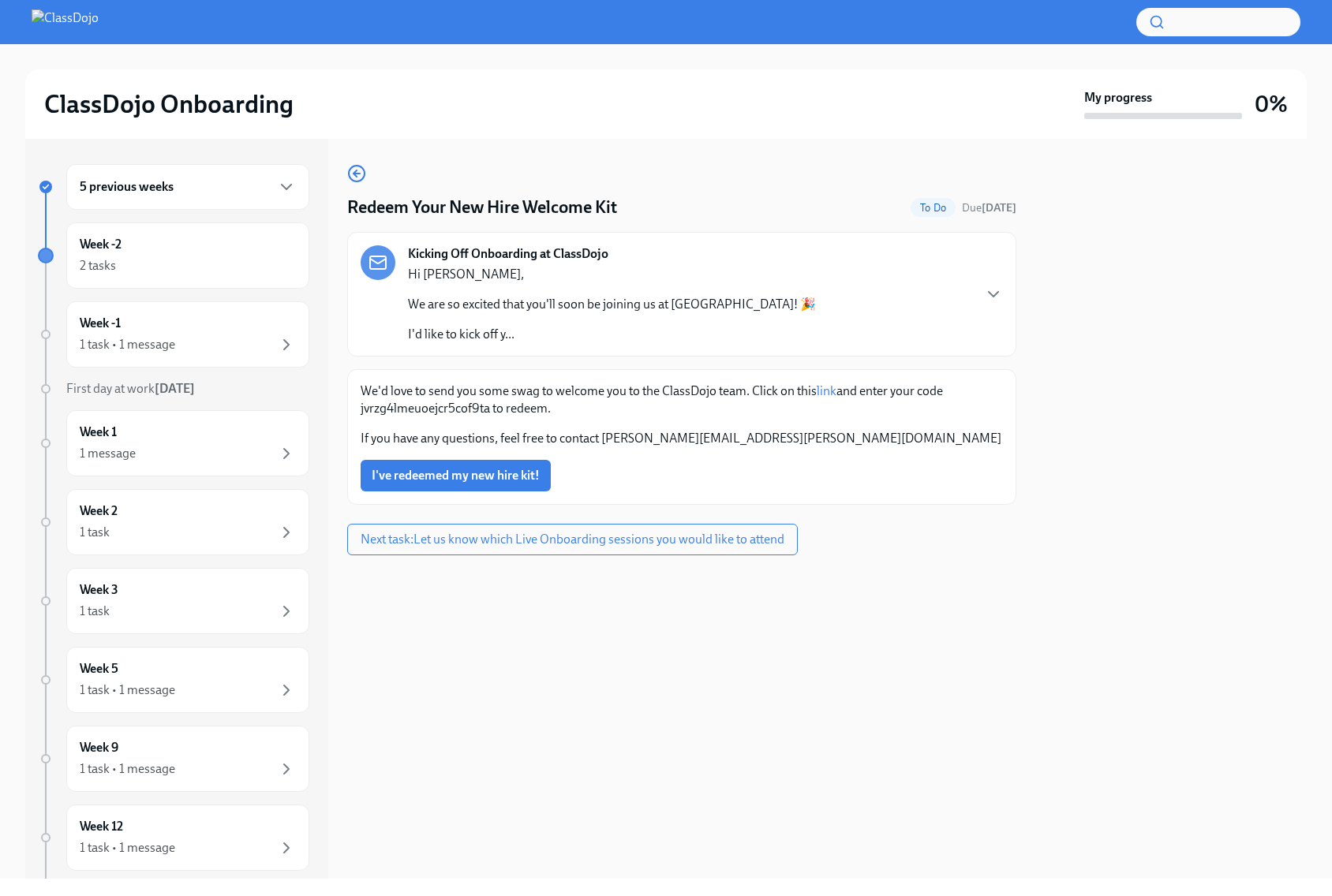
click at [487, 409] on p "We'd love to send you some swag to welcome you to the ClassDojo team. Click on …" at bounding box center [682, 400] width 642 height 34
drag, startPoint x: 484, startPoint y: 410, endPoint x: 354, endPoint y: 408, distance: 130.0
click at [354, 408] on div "We'd love to send you some swag to welcome you to the ClassDojo team. Click on …" at bounding box center [682, 437] width 669 height 136
copy p "jvrzg4lmeuoejcr5cof9ta"
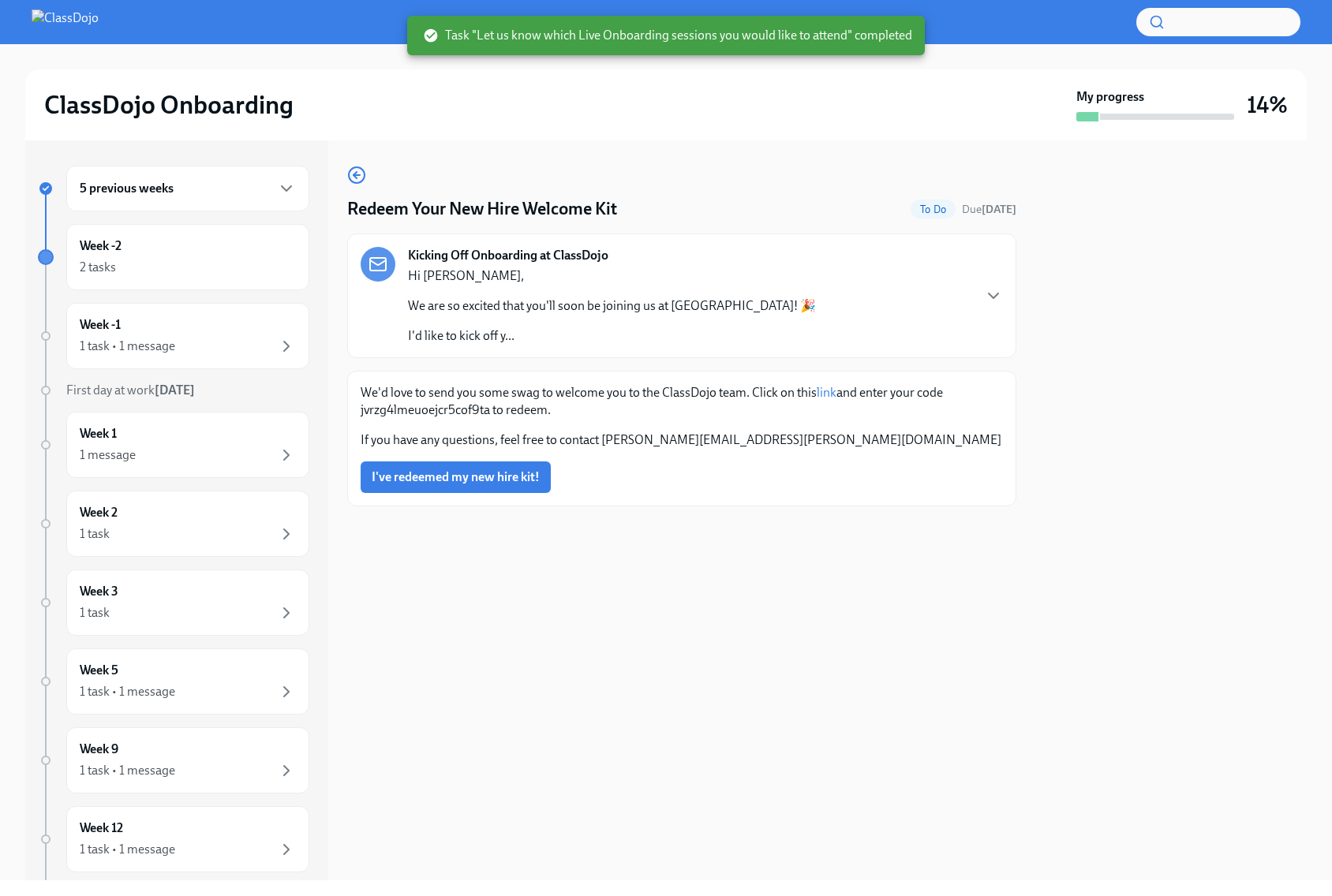
click at [654, 747] on div "Redeem Your New Hire Welcome Kit To Do Due [DATE] Kicking Off Onboarding at Cla…" at bounding box center [682, 510] width 669 height 740
